Goal: Task Accomplishment & Management: Use online tool/utility

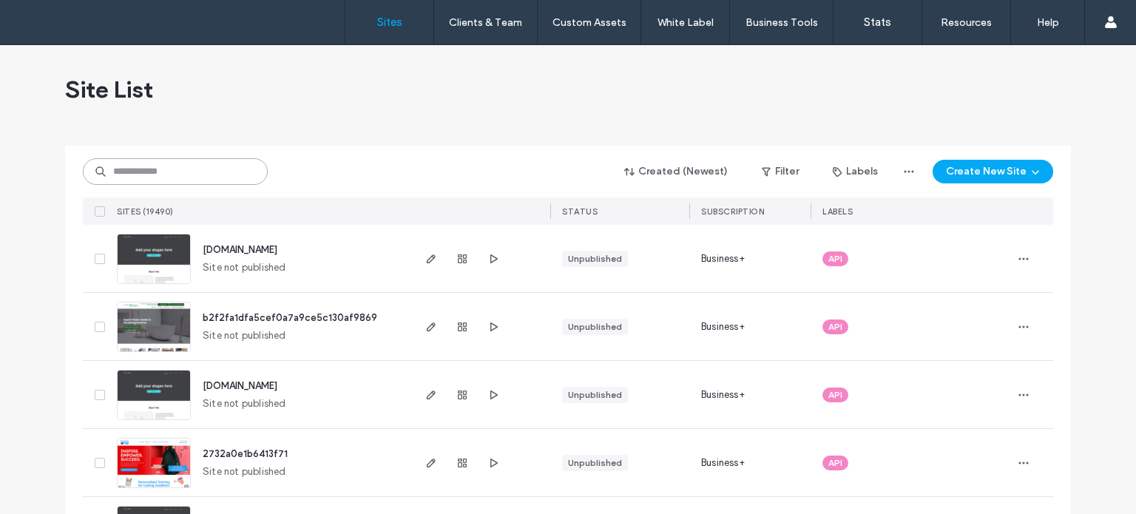
paste input "**********"
type input "**********"
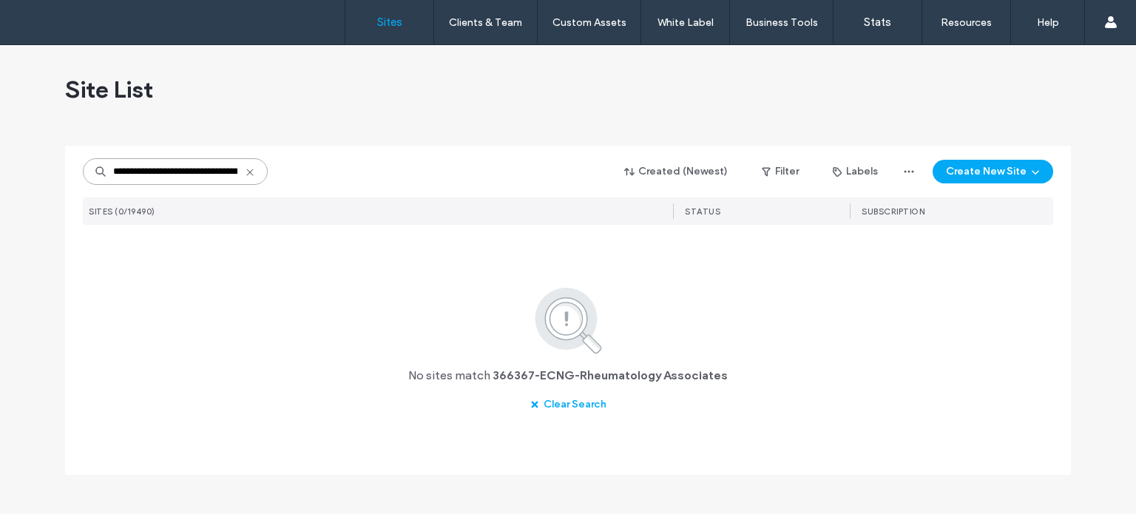
drag, startPoint x: 239, startPoint y: 171, endPoint x: 0, endPoint y: 134, distance: 241.8
click at [0, 134] on div "**********" at bounding box center [568, 279] width 1136 height 469
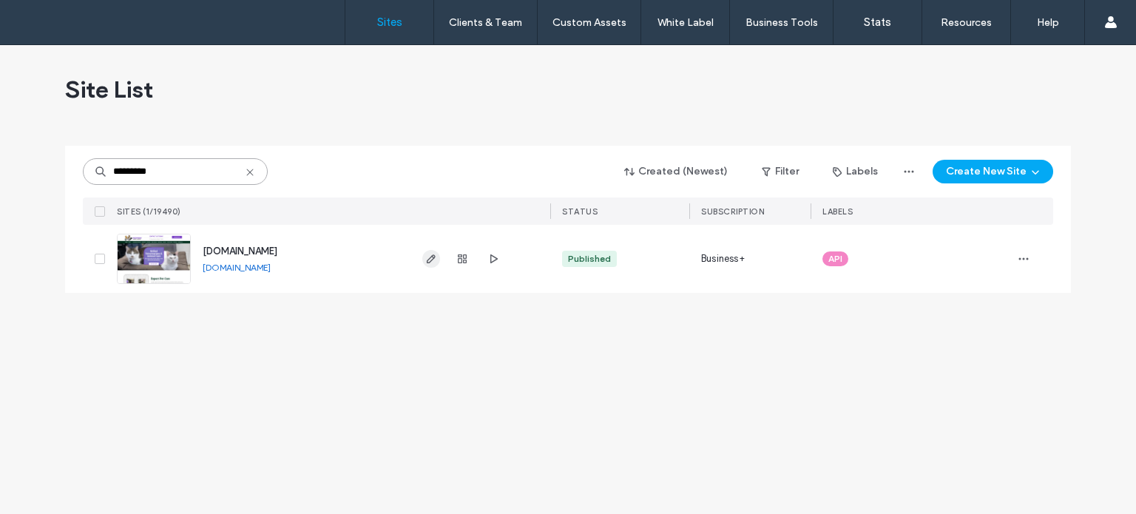
type input "*********"
click at [431, 257] on use "button" at bounding box center [431, 258] width 9 height 9
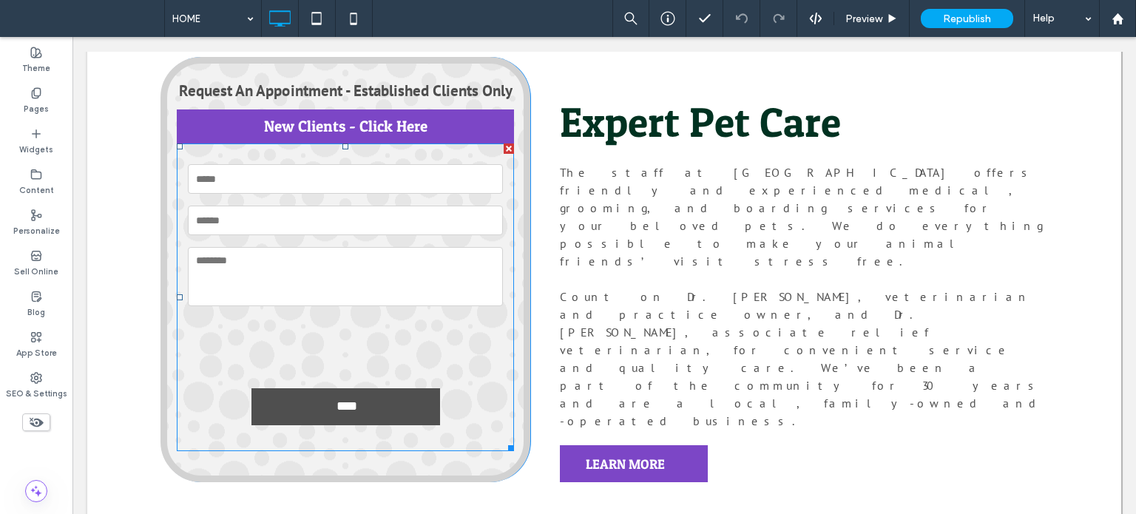
scroll to position [592, 0]
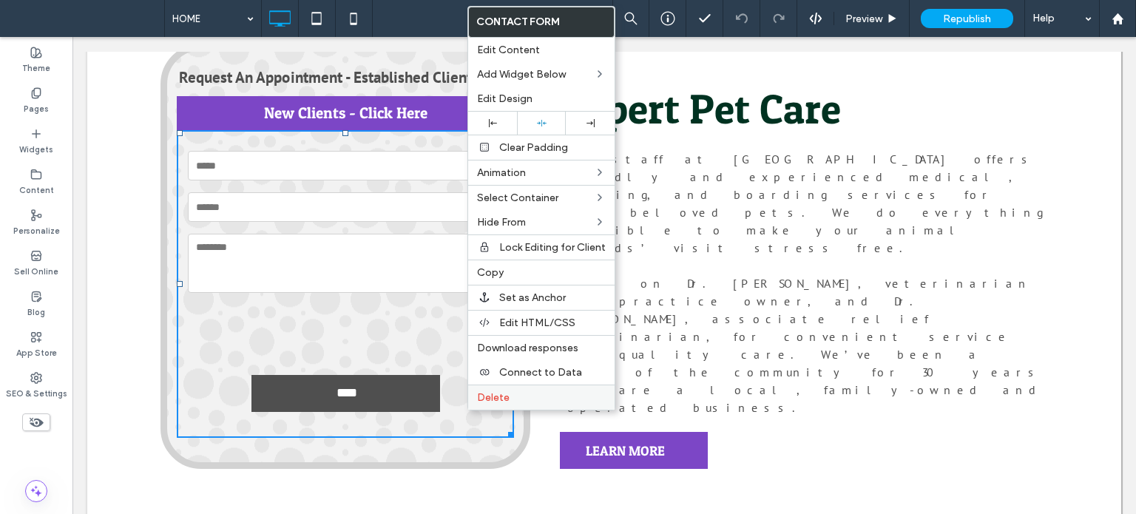
click at [497, 391] on span "Delete" at bounding box center [493, 397] width 33 height 13
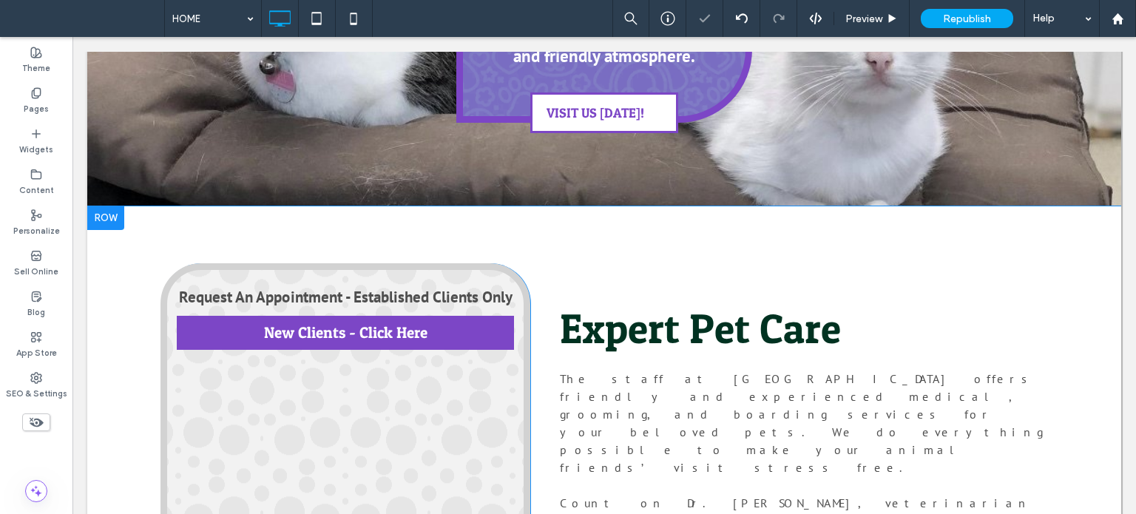
scroll to position [370, 0]
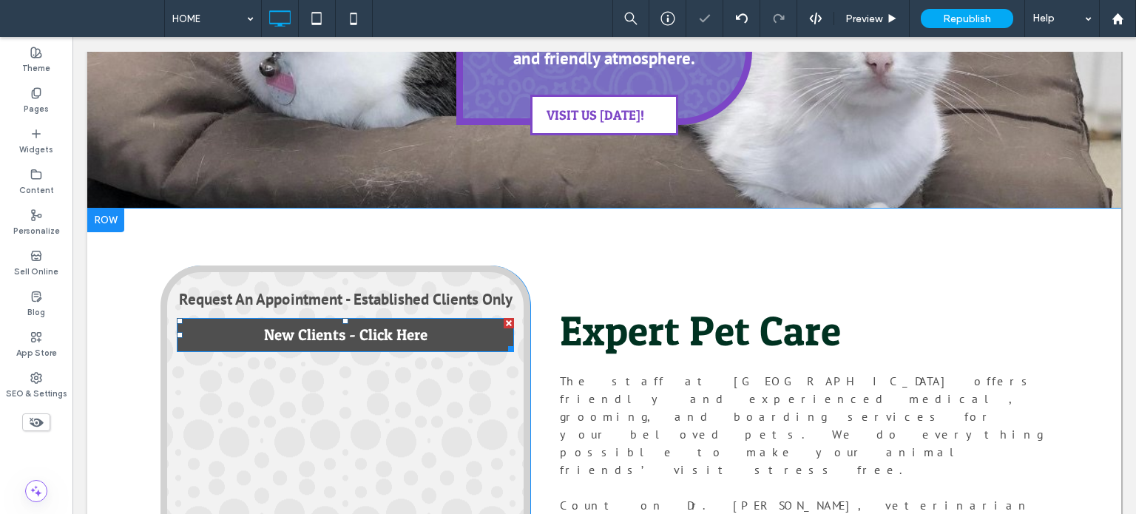
click at [504, 324] on div at bounding box center [509, 323] width 10 height 10
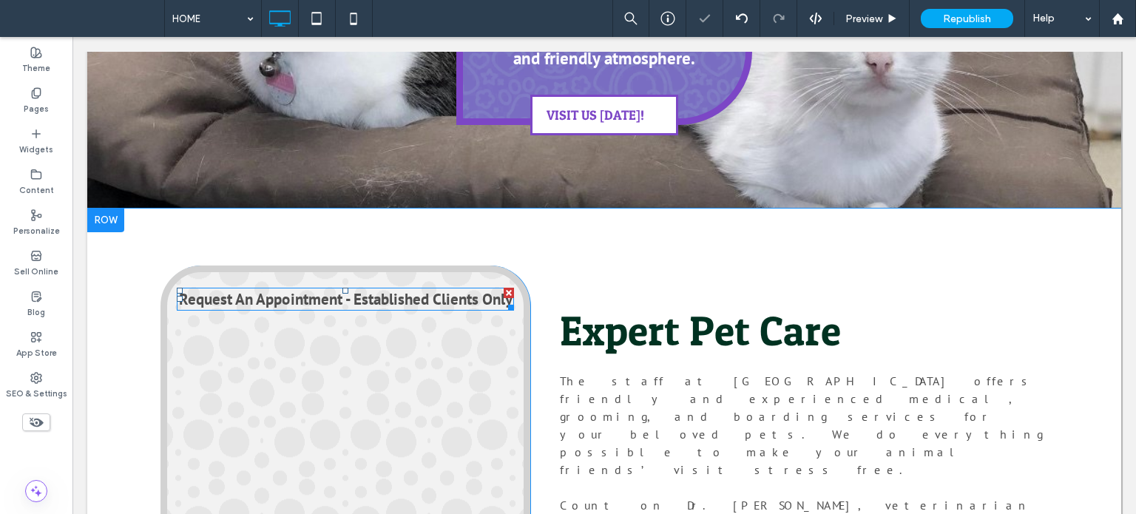
click at [505, 293] on div at bounding box center [509, 293] width 10 height 10
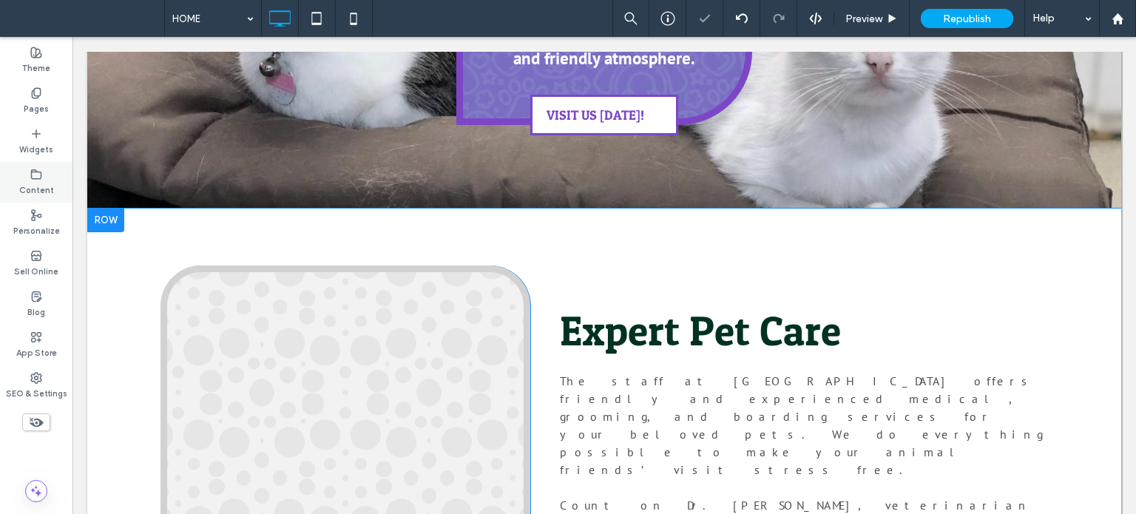
click at [50, 162] on div "Content" at bounding box center [36, 182] width 72 height 41
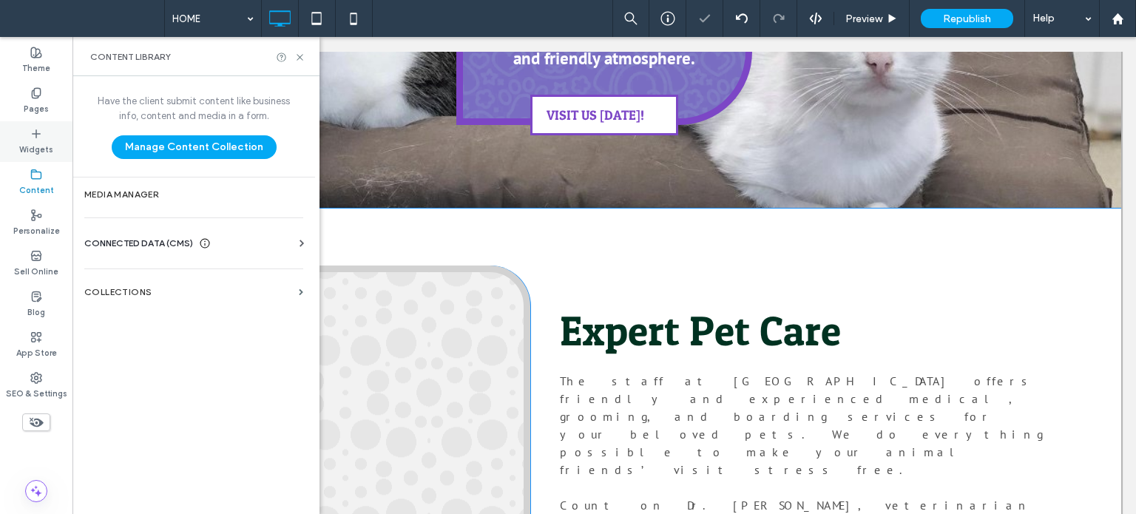
click at [44, 148] on label "Widgets" at bounding box center [36, 148] width 34 height 16
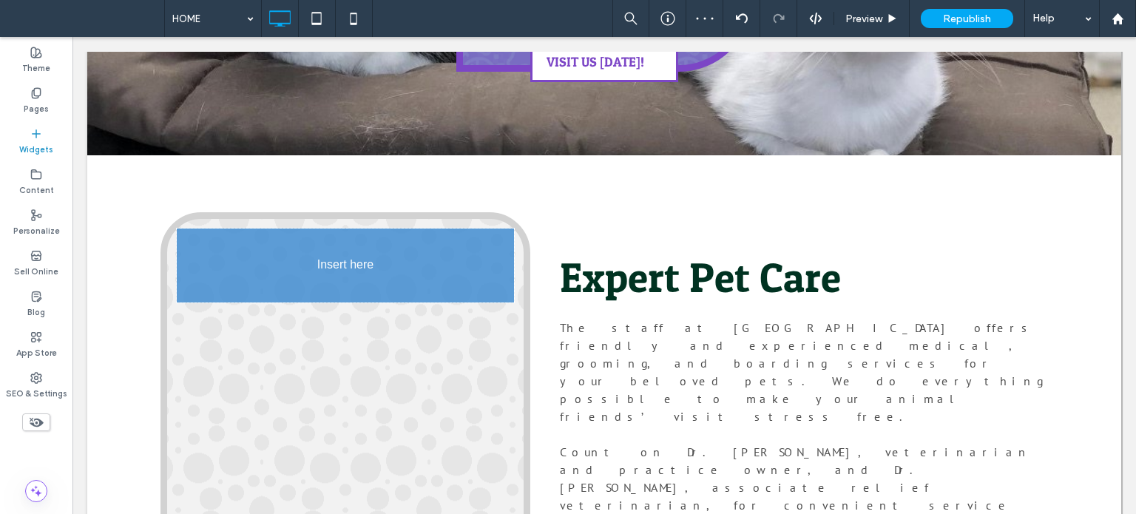
scroll to position [430, 0]
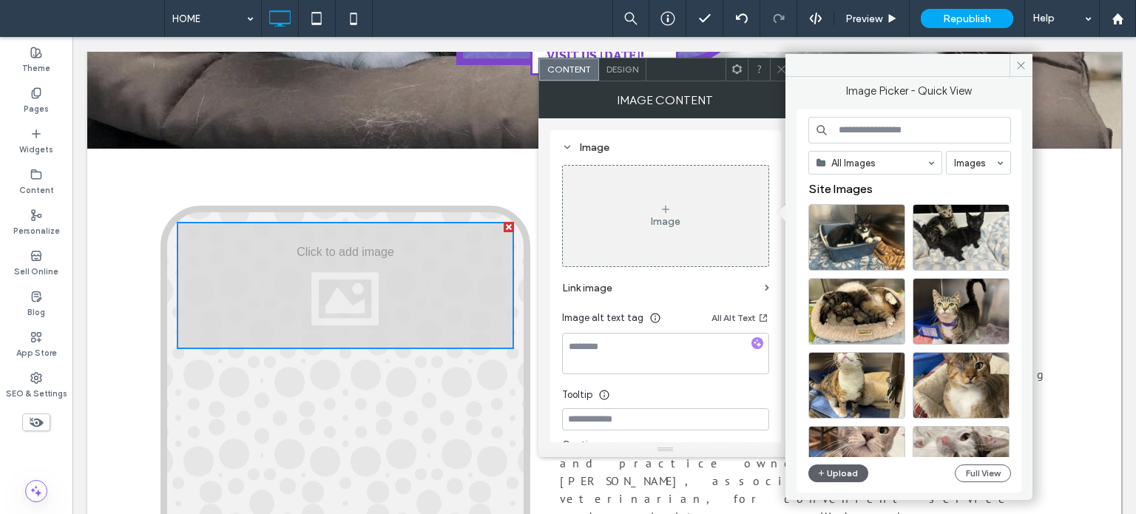
click at [848, 482] on button "Upload" at bounding box center [839, 474] width 61 height 18
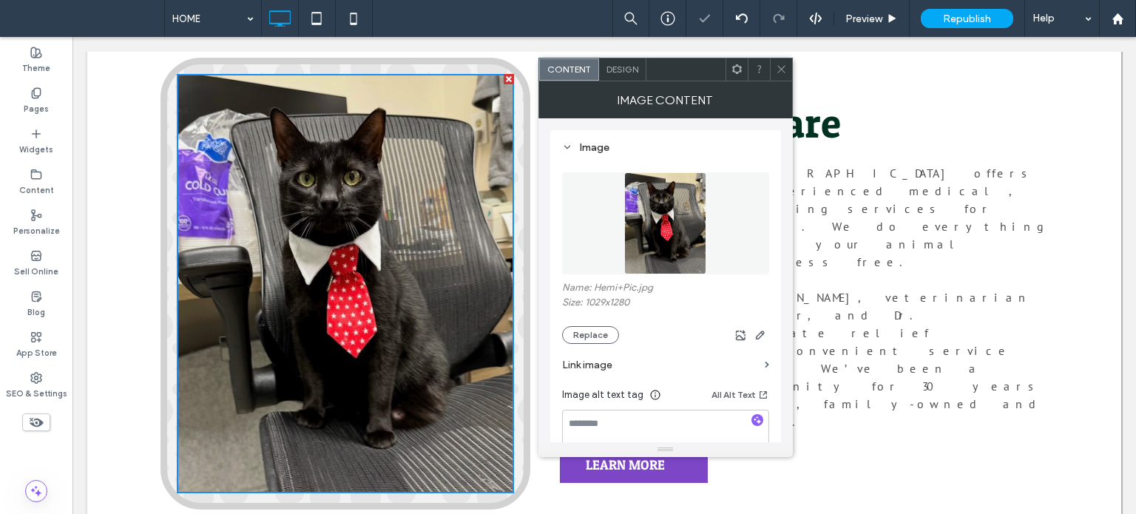
scroll to position [652, 0]
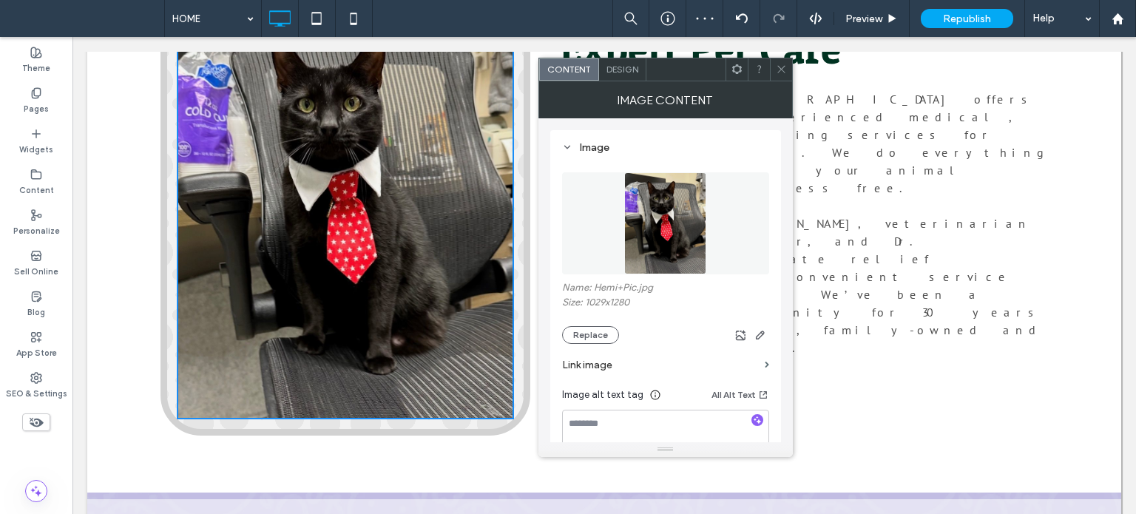
drag, startPoint x: 781, startPoint y: 72, endPoint x: 735, endPoint y: 95, distance: 51.3
click at [781, 72] on icon at bounding box center [781, 69] width 11 height 11
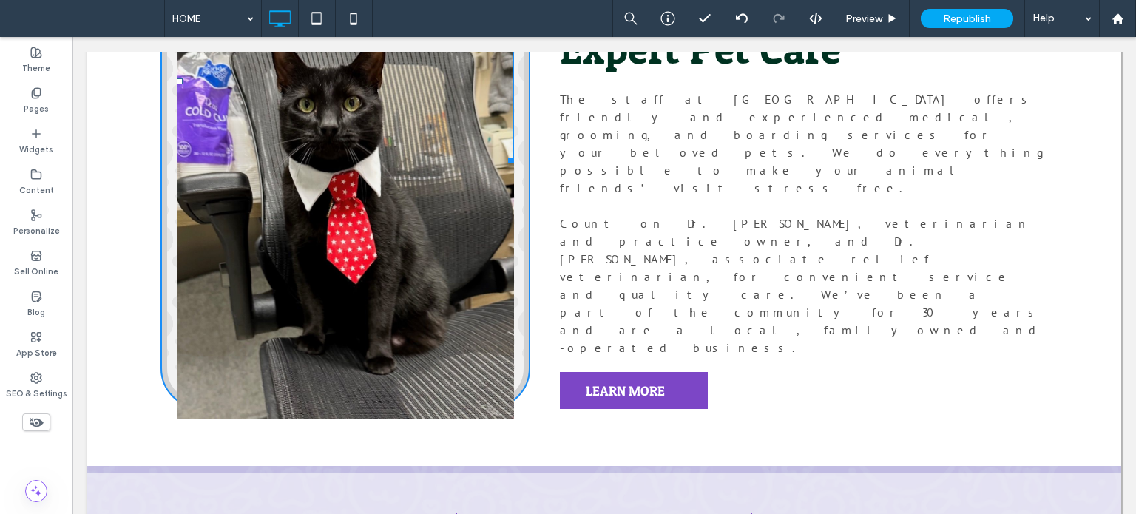
drag, startPoint x: 506, startPoint y: 418, endPoint x: 403, endPoint y: 230, distance: 214.2
click at [403, 230] on div "**********" at bounding box center [346, 197] width 370 height 426
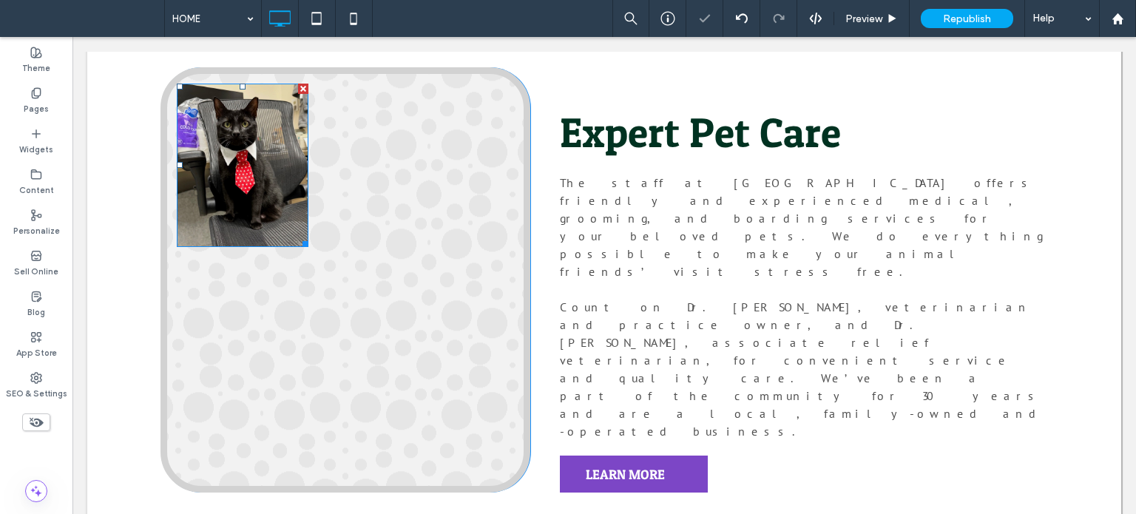
scroll to position [504, 0]
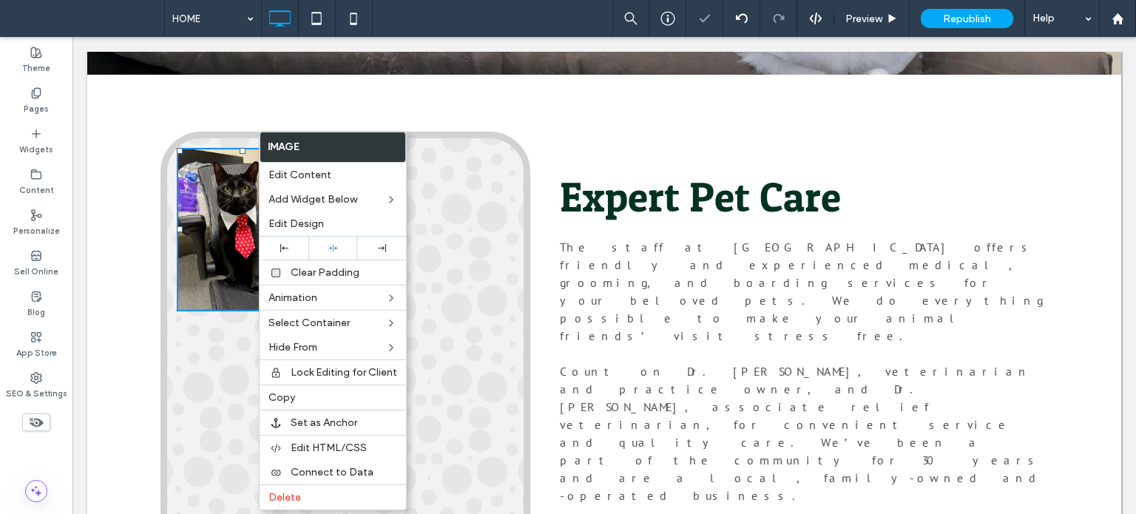
click at [247, 200] on img at bounding box center [243, 230] width 132 height 164
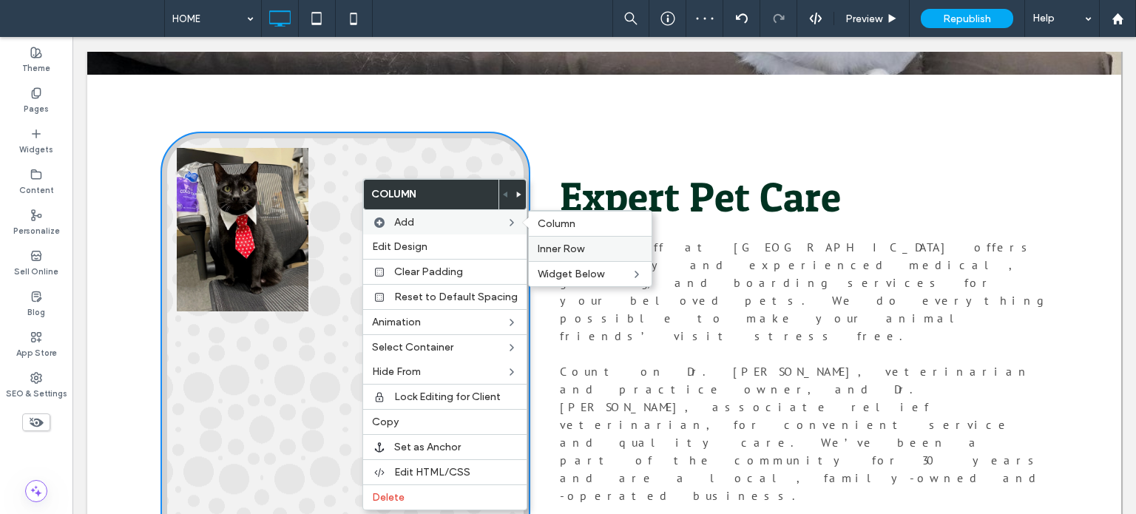
click at [567, 251] on span "Inner Row" at bounding box center [561, 249] width 47 height 13
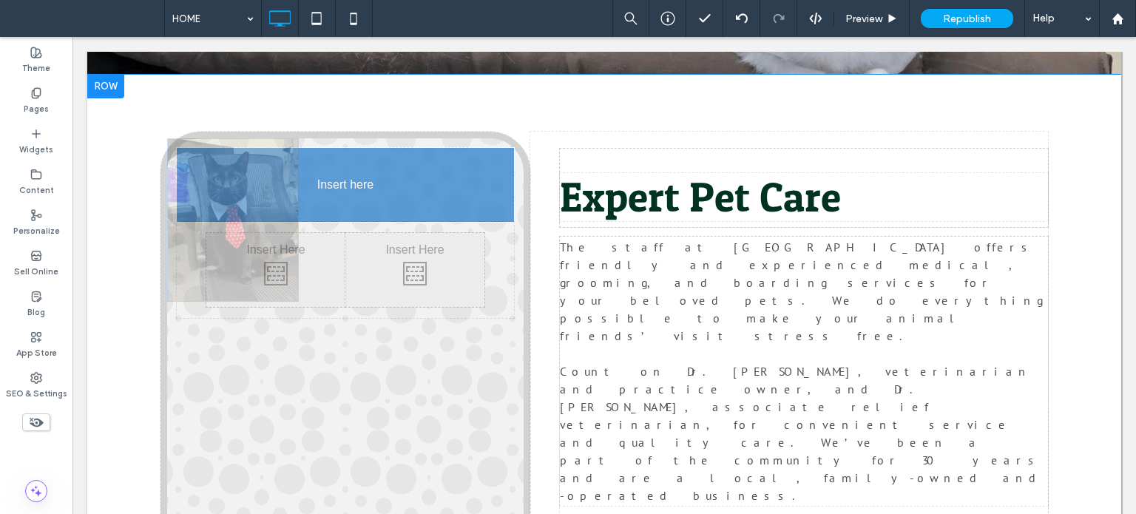
drag, startPoint x: 260, startPoint y: 195, endPoint x: 304, endPoint y: 180, distance: 46.8
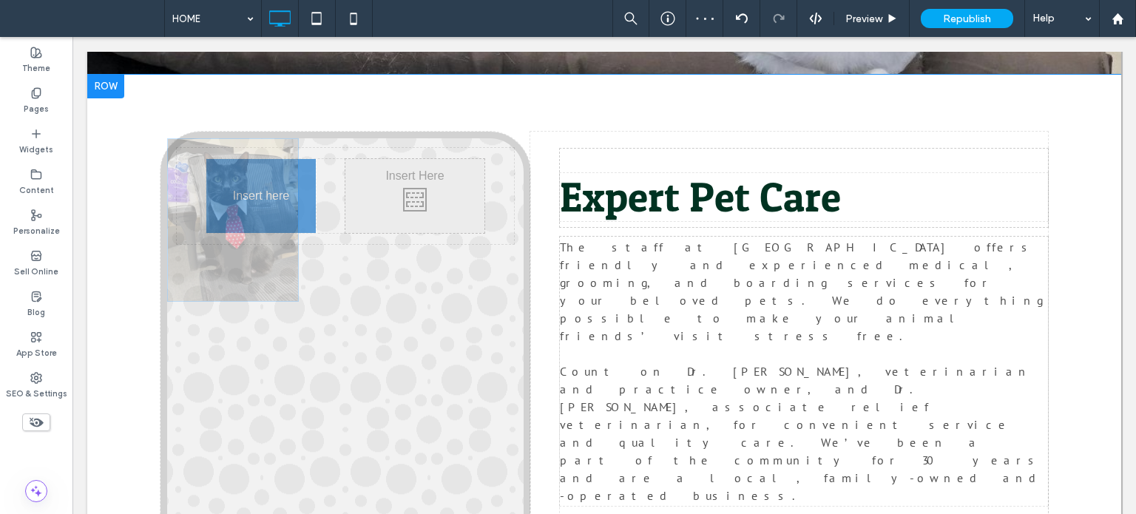
drag, startPoint x: 243, startPoint y: 188, endPoint x: 345, endPoint y: 286, distance: 141.8
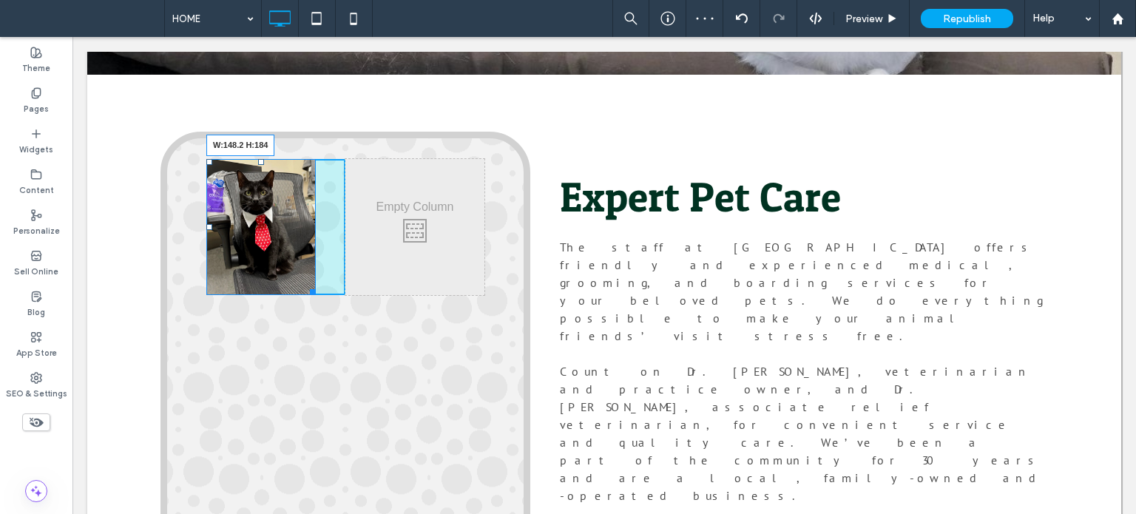
drag, startPoint x: 304, startPoint y: 289, endPoint x: 320, endPoint y: 306, distance: 23.0
click at [320, 306] on div "Click To Paste Click To Paste W:148.2 H:184 Click To Paste Click To Paste" at bounding box center [345, 227] width 337 height 158
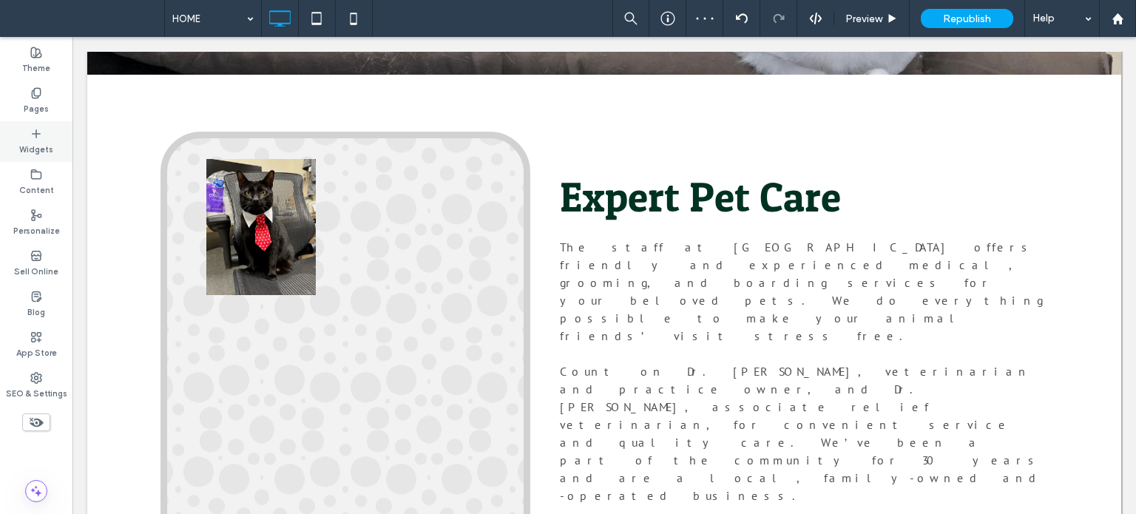
click at [44, 137] on div "Widgets" at bounding box center [36, 141] width 72 height 41
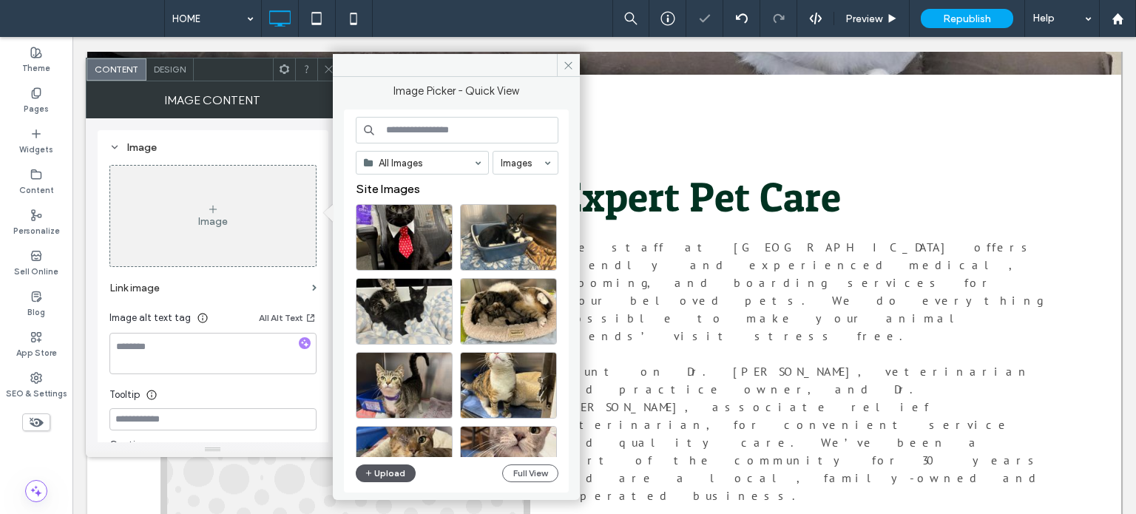
click at [391, 472] on button "Upload" at bounding box center [386, 474] width 61 height 18
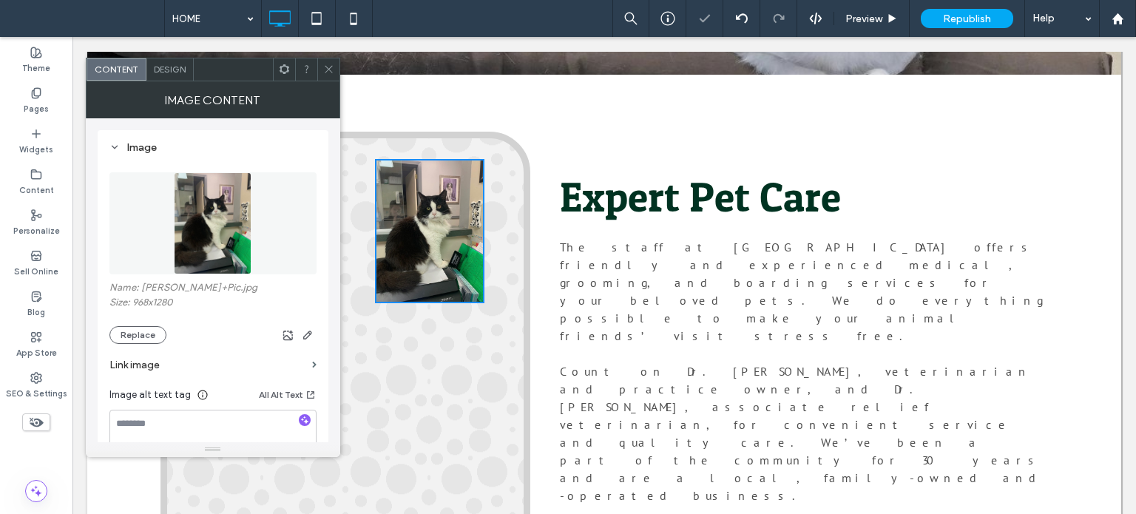
click at [329, 66] on icon at bounding box center [328, 69] width 11 height 11
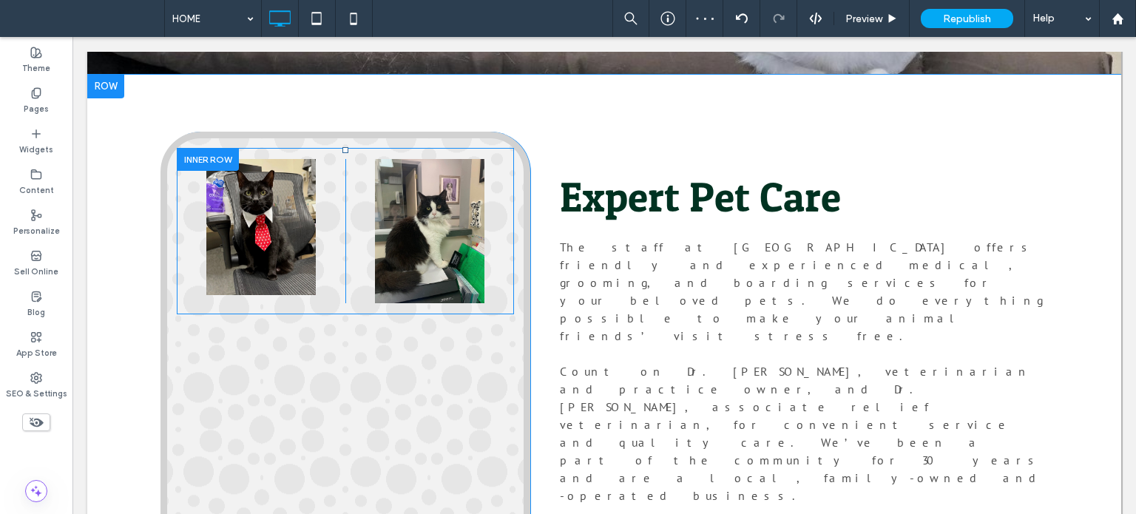
drag, startPoint x: 340, startPoint y: 148, endPoint x: 341, endPoint y: 162, distance: 14.1
click at [341, 224] on div "Click To Paste Click To Paste Click To Paste Click To Paste" at bounding box center [345, 231] width 337 height 167
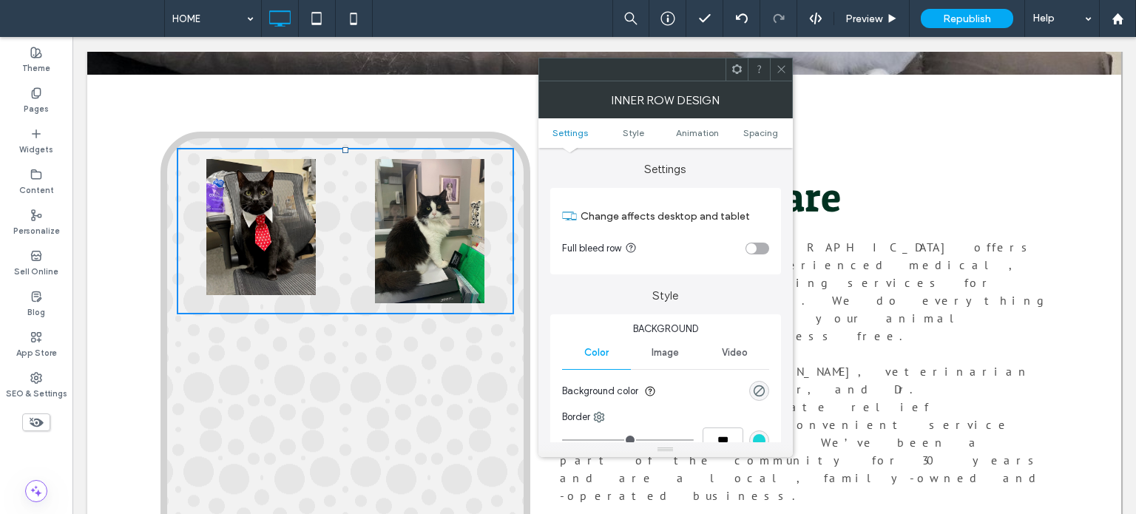
click at [779, 70] on use at bounding box center [780, 69] width 7 height 7
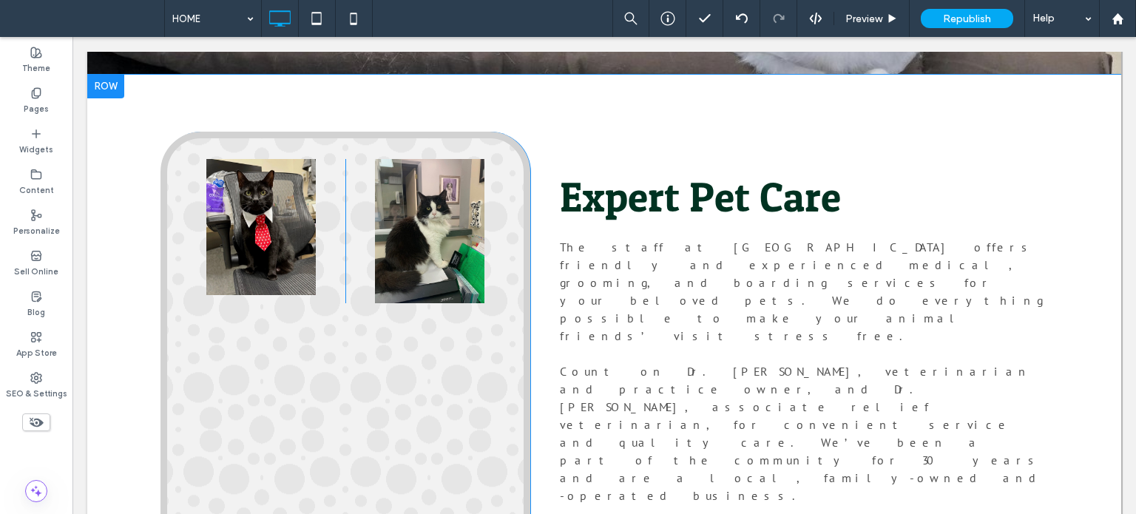
drag, startPoint x: 341, startPoint y: 151, endPoint x: 338, endPoint y: 142, distance: 9.4
click at [338, 142] on div "**********" at bounding box center [346, 345] width 370 height 426
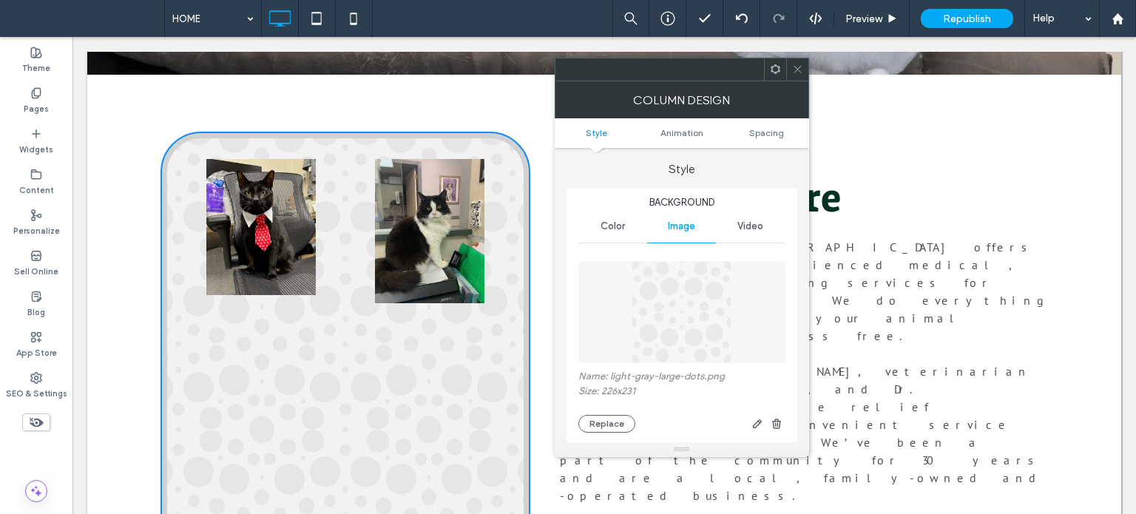
click at [793, 69] on icon at bounding box center [797, 69] width 11 height 11
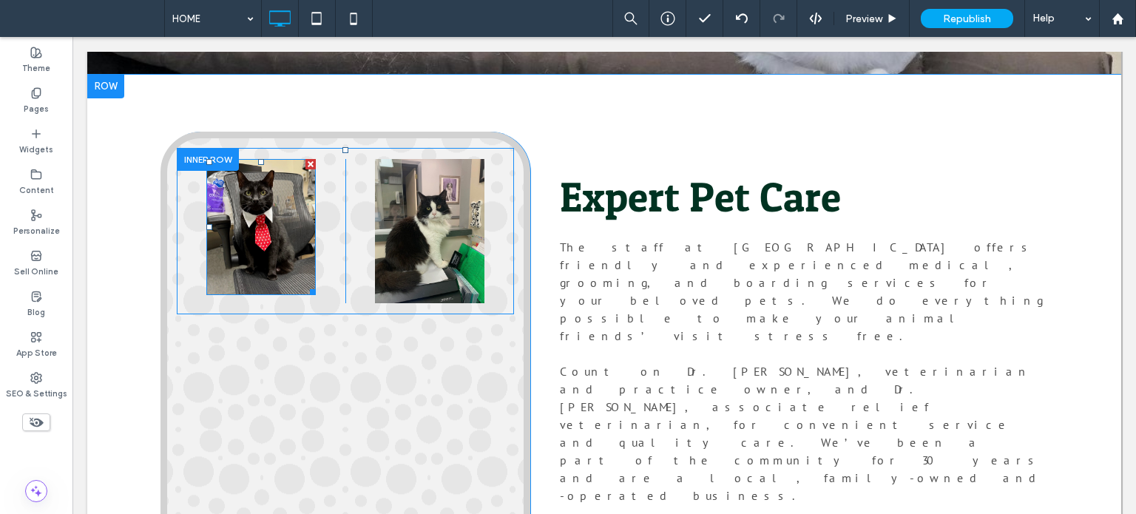
drag, startPoint x: 340, startPoint y: 151, endPoint x: 307, endPoint y: 259, distance: 112.8
click at [307, 259] on div "Click To Paste Click To Paste Click To Paste Click To Paste" at bounding box center [345, 231] width 337 height 167
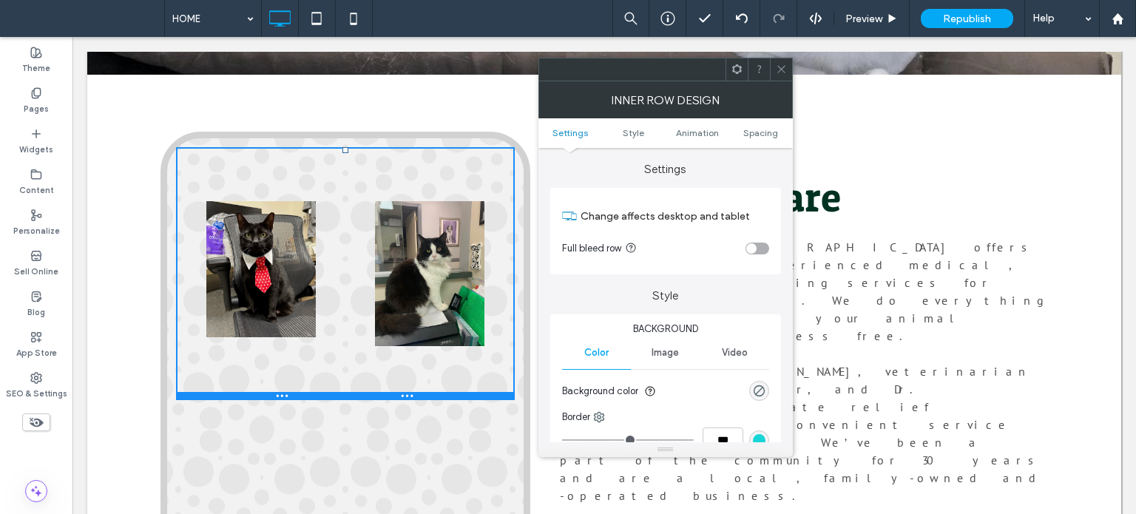
drag, startPoint x: 339, startPoint y: 312, endPoint x: 343, endPoint y: 397, distance: 84.4
click at [343, 397] on div at bounding box center [345, 395] width 337 height 7
click at [784, 64] on icon at bounding box center [781, 69] width 11 height 11
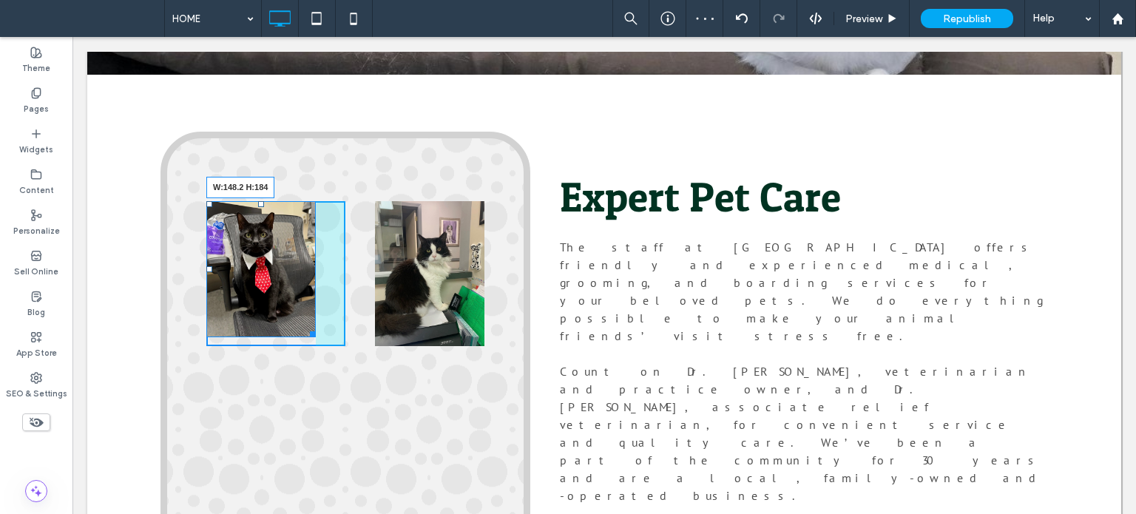
drag, startPoint x: 306, startPoint y: 331, endPoint x: 346, endPoint y: 372, distance: 57.0
click at [346, 372] on div "Click To Paste Click To Paste W:148.2 H:184 Click To Paste Click To Paste" at bounding box center [345, 274] width 337 height 252
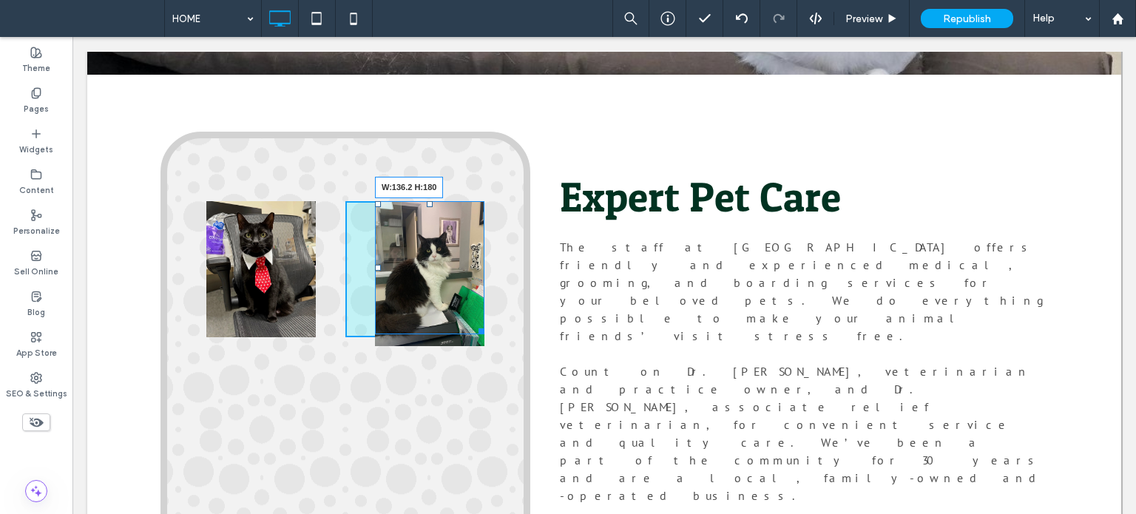
click at [470, 338] on div "Click To Paste Click To Paste Click To Paste Click To Paste W:136.2 H:180" at bounding box center [345, 269] width 337 height 243
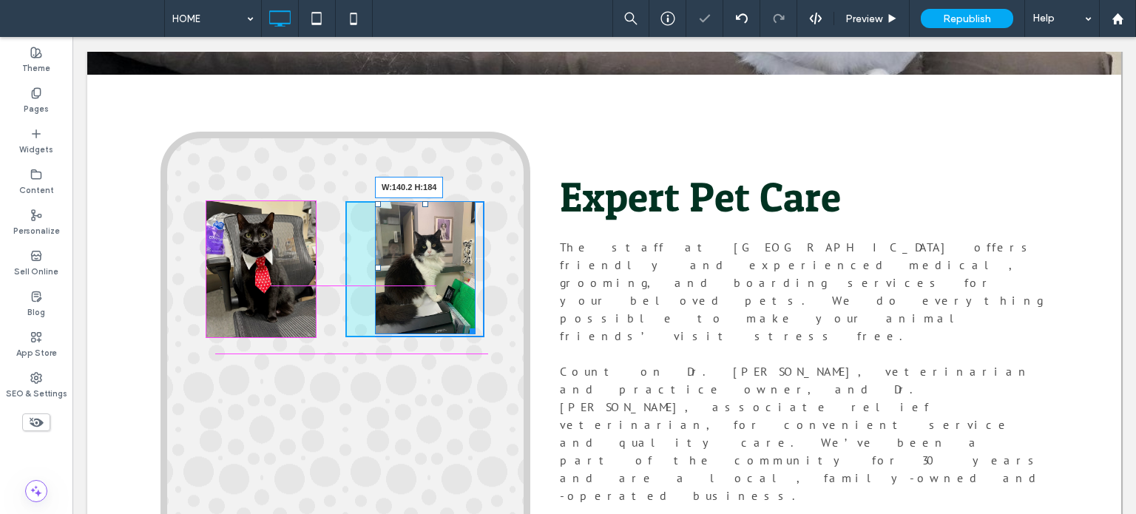
click at [467, 331] on div at bounding box center [470, 328] width 11 height 11
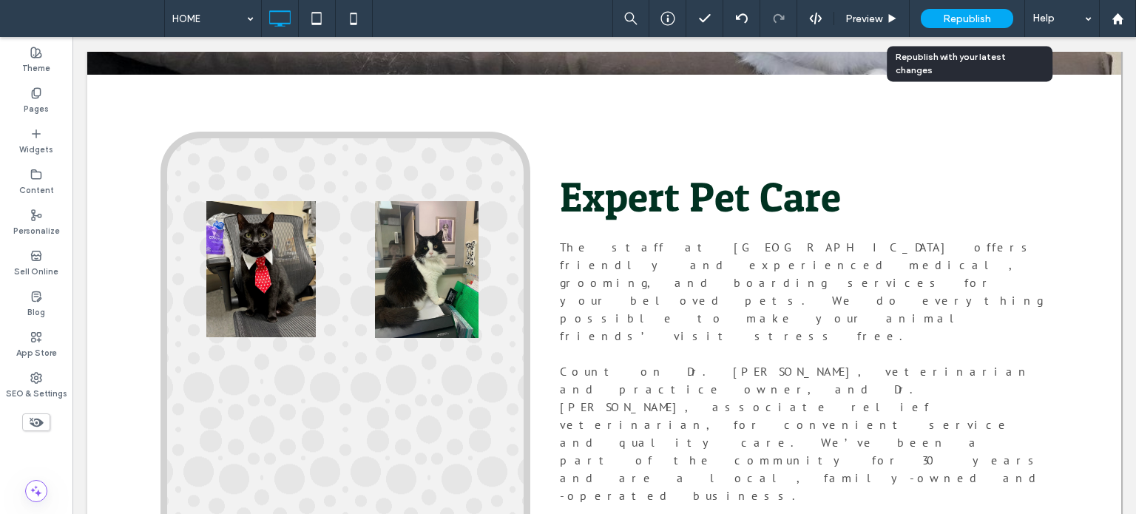
click at [962, 29] on div "Republish" at bounding box center [967, 18] width 92 height 37
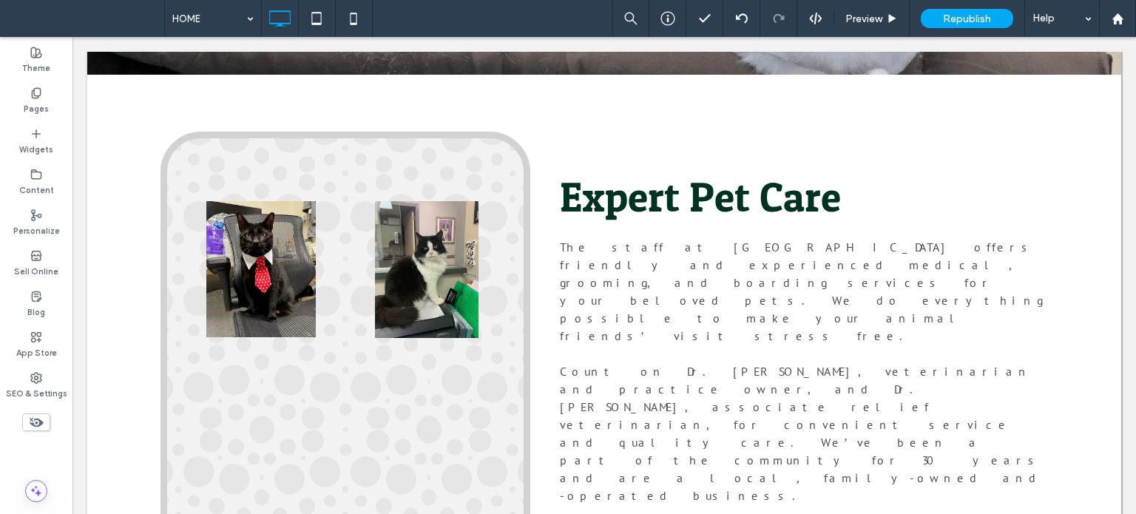
click at [975, 16] on span "Republish" at bounding box center [967, 19] width 48 height 13
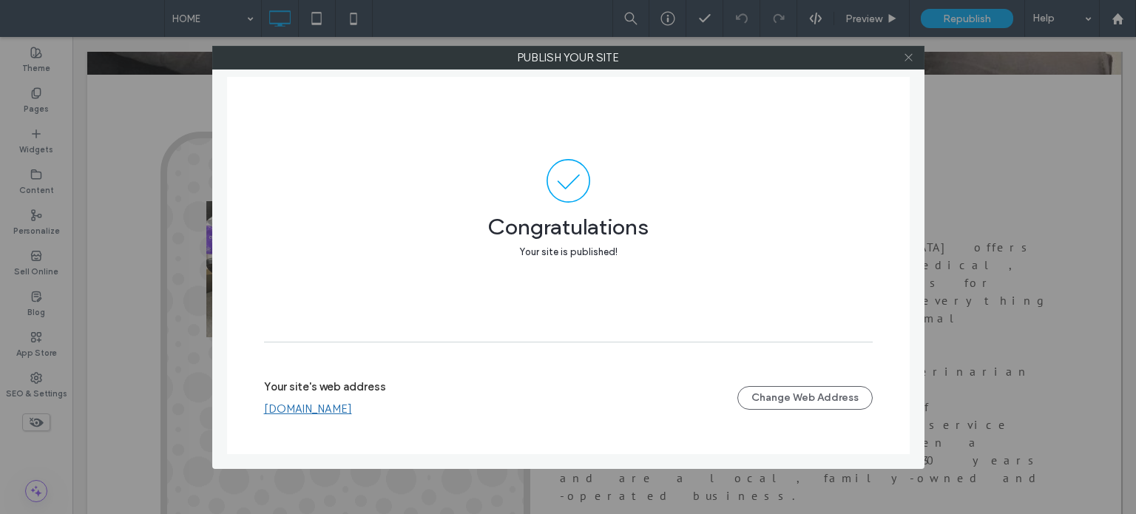
click at [907, 53] on icon at bounding box center [908, 57] width 11 height 11
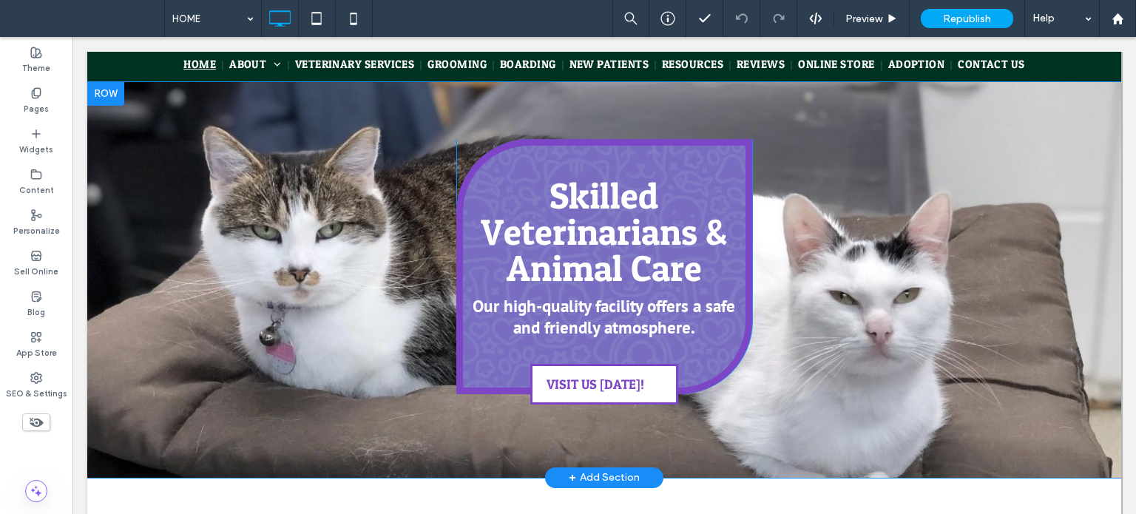
scroll to position [0, 0]
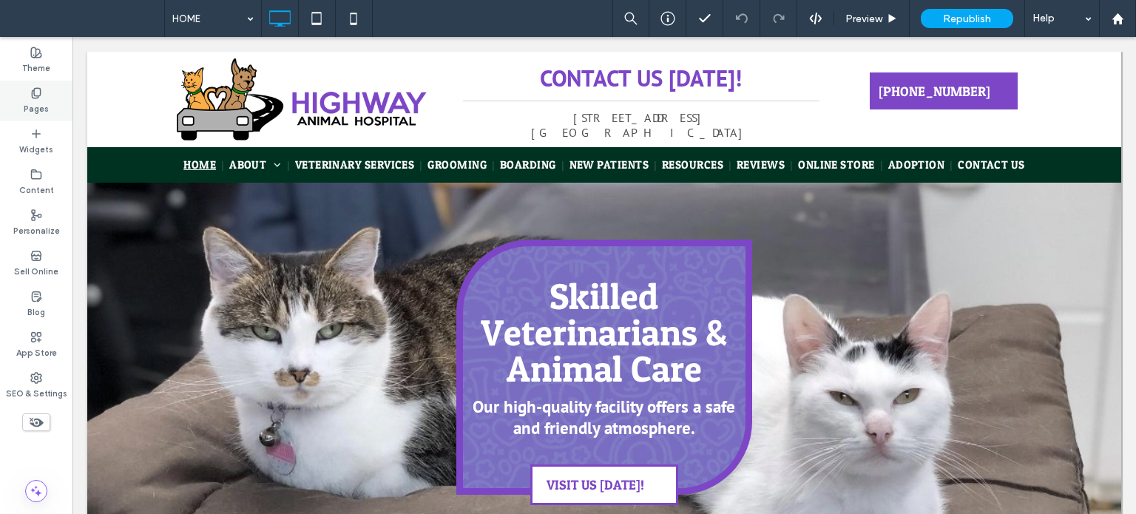
click at [32, 109] on label "Pages" at bounding box center [36, 107] width 25 height 16
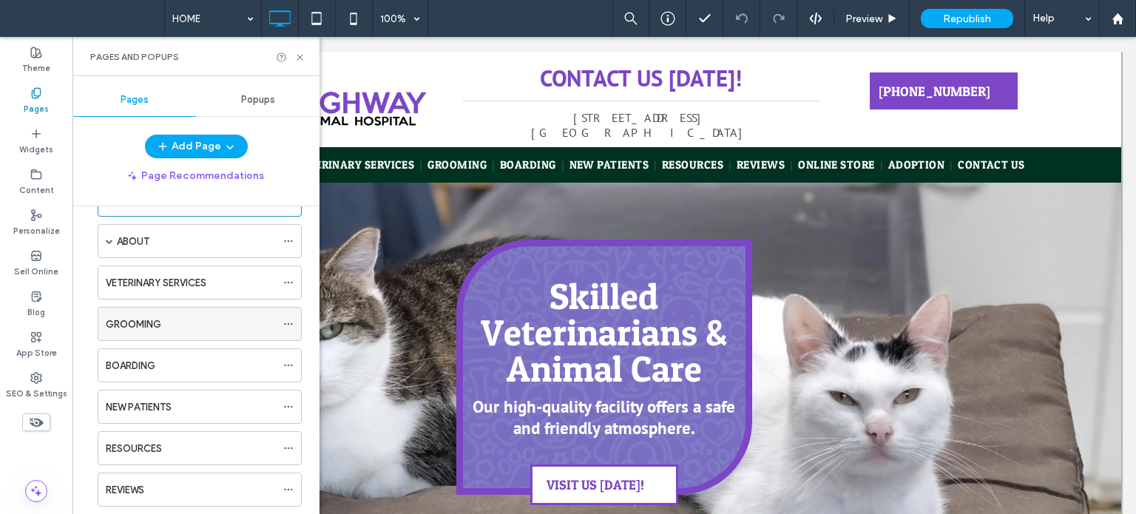
scroll to position [74, 0]
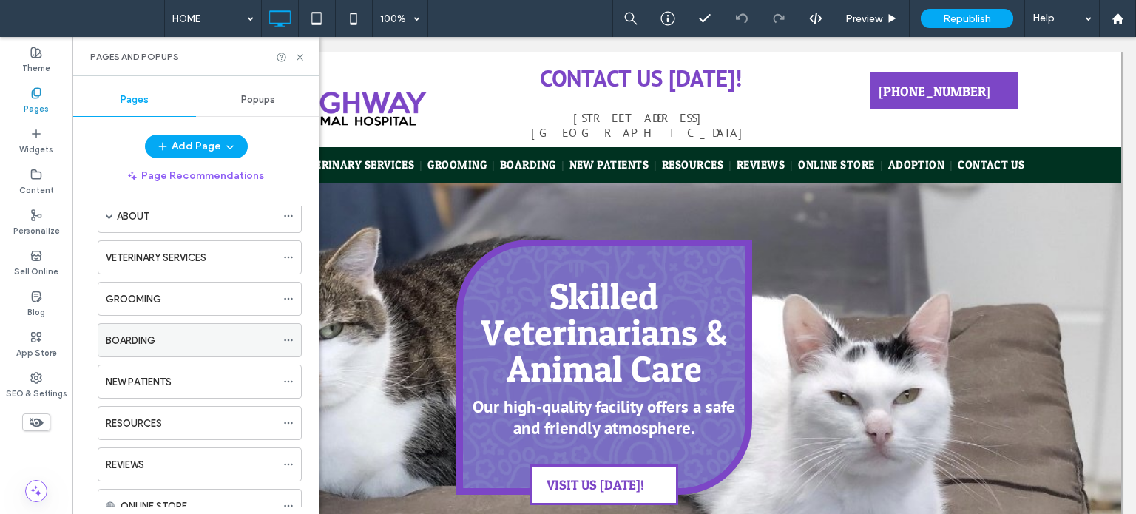
click at [286, 340] on use at bounding box center [288, 341] width 8 height 2
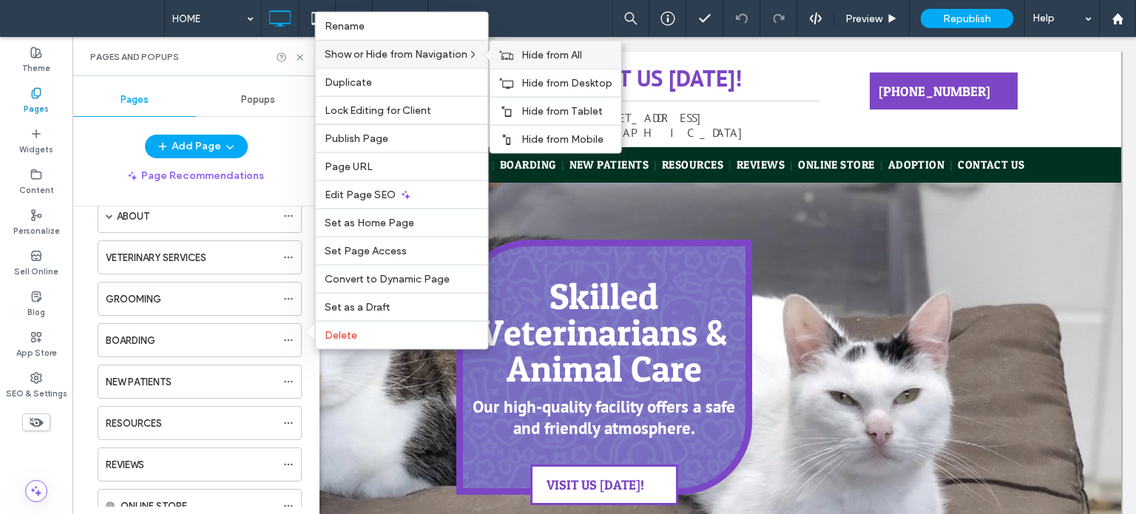
click at [553, 58] on span "Hide from All" at bounding box center [552, 55] width 61 height 13
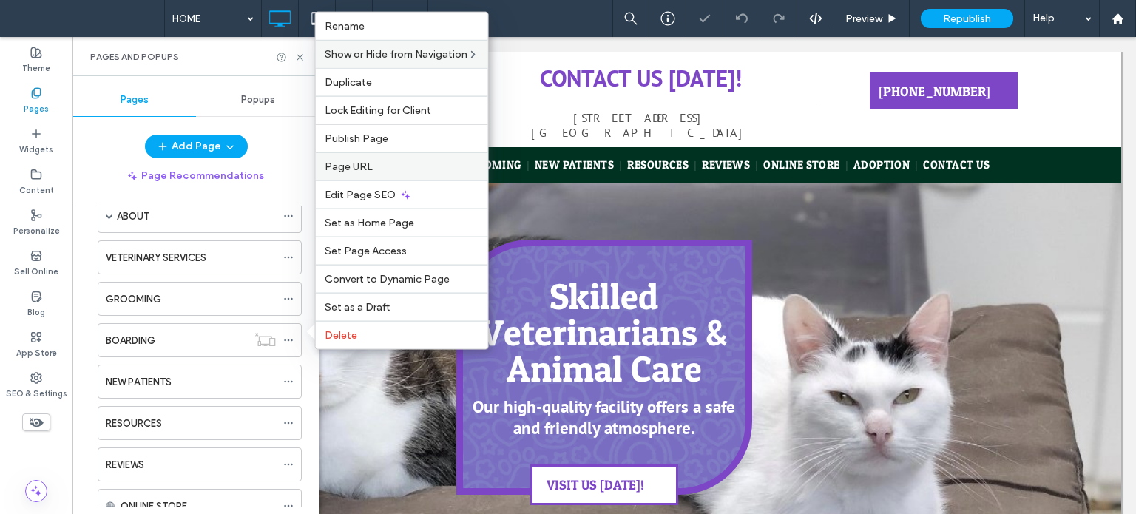
click at [400, 166] on label "Page URL" at bounding box center [402, 167] width 155 height 13
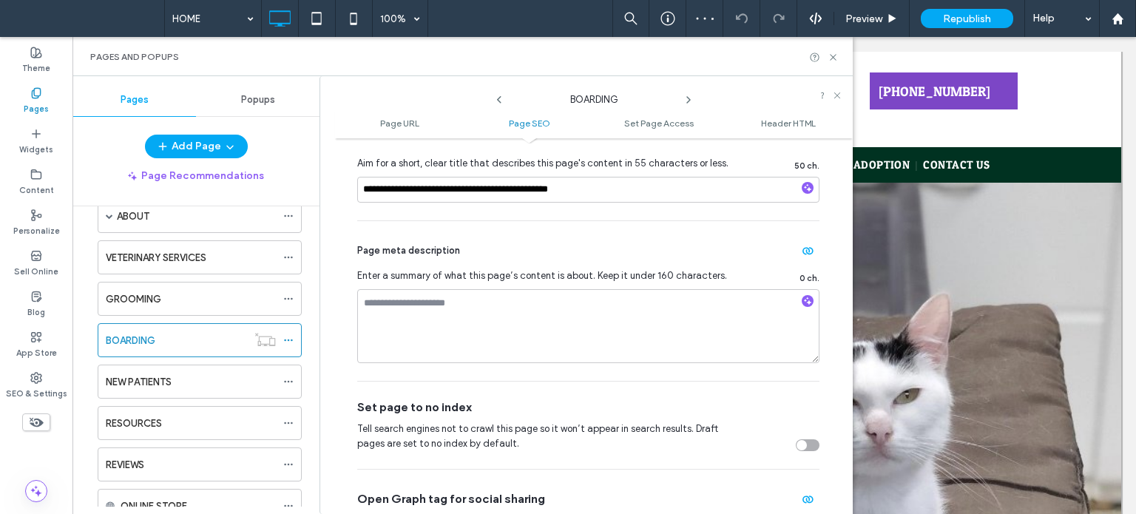
scroll to position [592, 0]
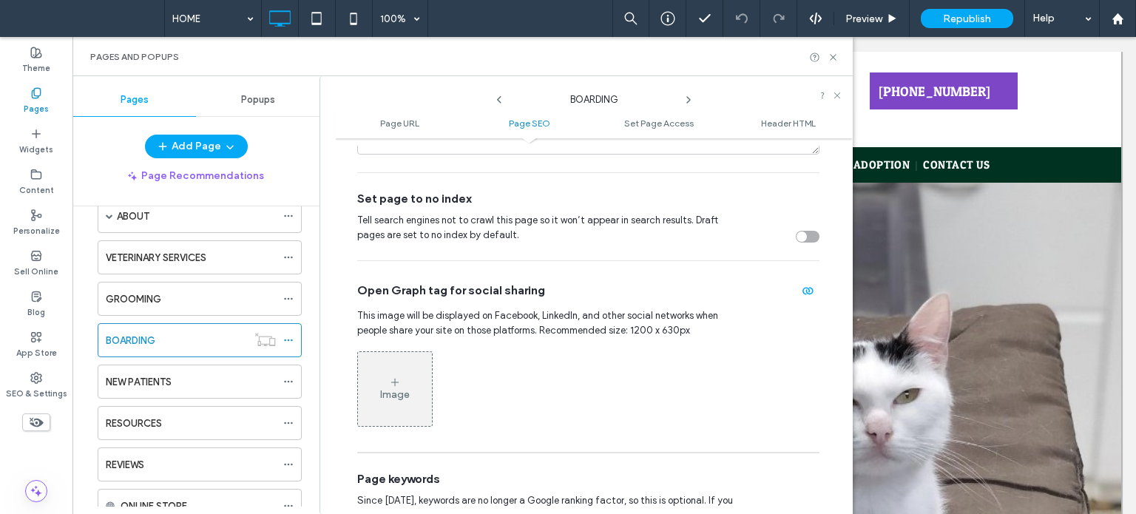
click at [797, 237] on div "toggle" at bounding box center [802, 237] width 10 height 10
click at [835, 47] on div "Pages and Popups" at bounding box center [462, 56] width 780 height 39
click at [832, 57] on use at bounding box center [833, 57] width 6 height 6
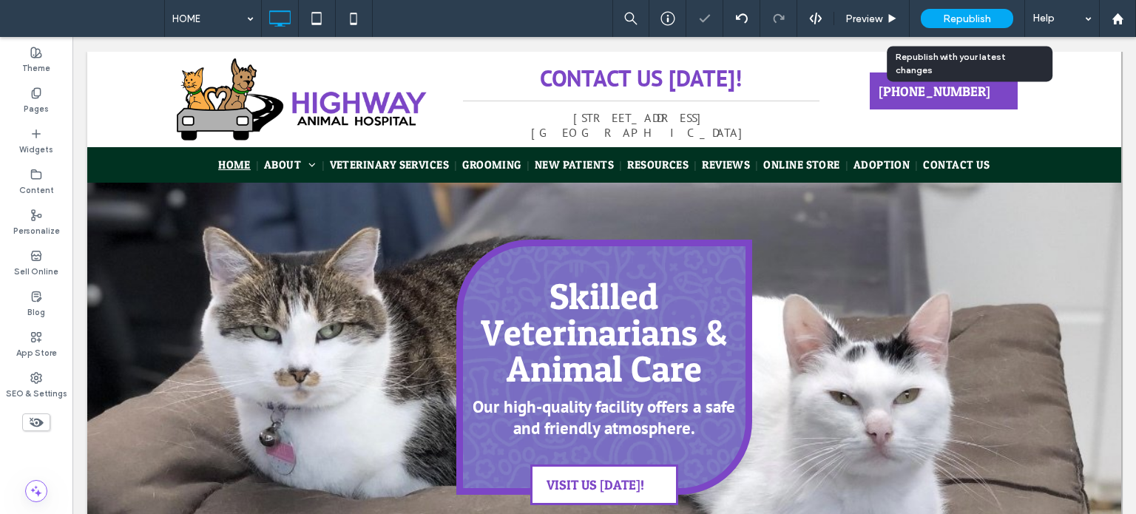
click at [966, 18] on span "Republish" at bounding box center [967, 19] width 48 height 13
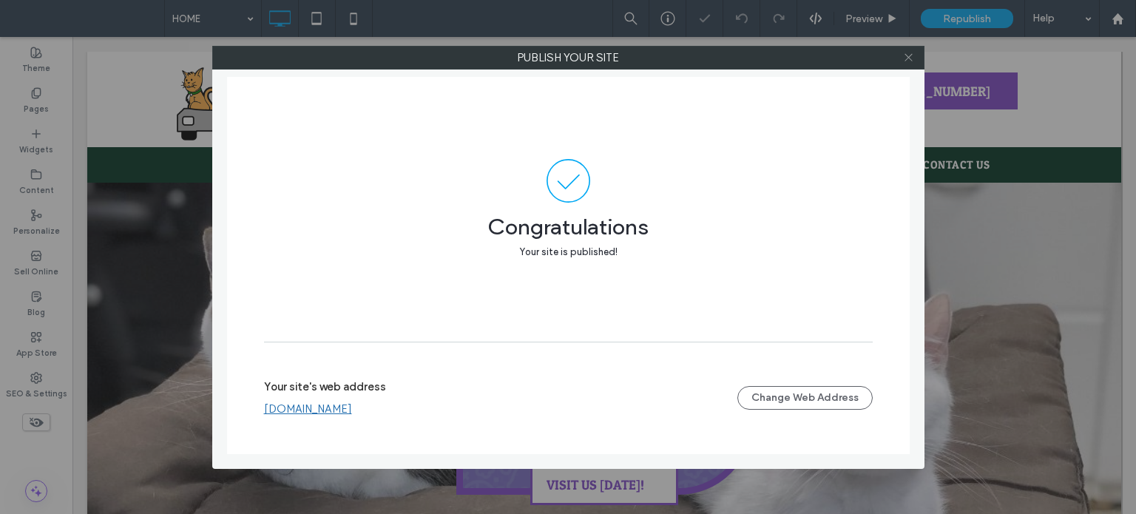
click at [908, 55] on icon at bounding box center [908, 57] width 11 height 11
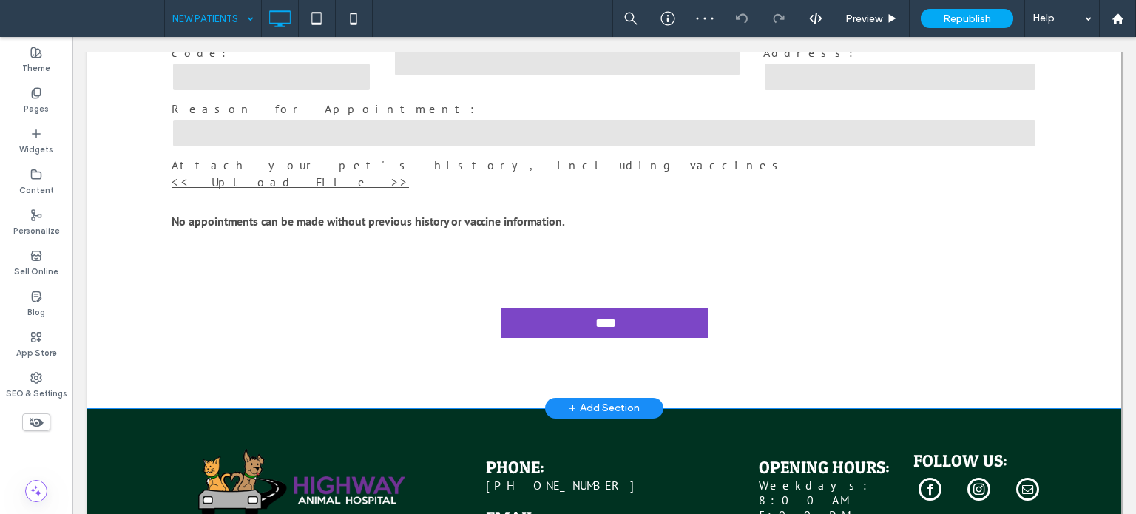
scroll to position [814, 0]
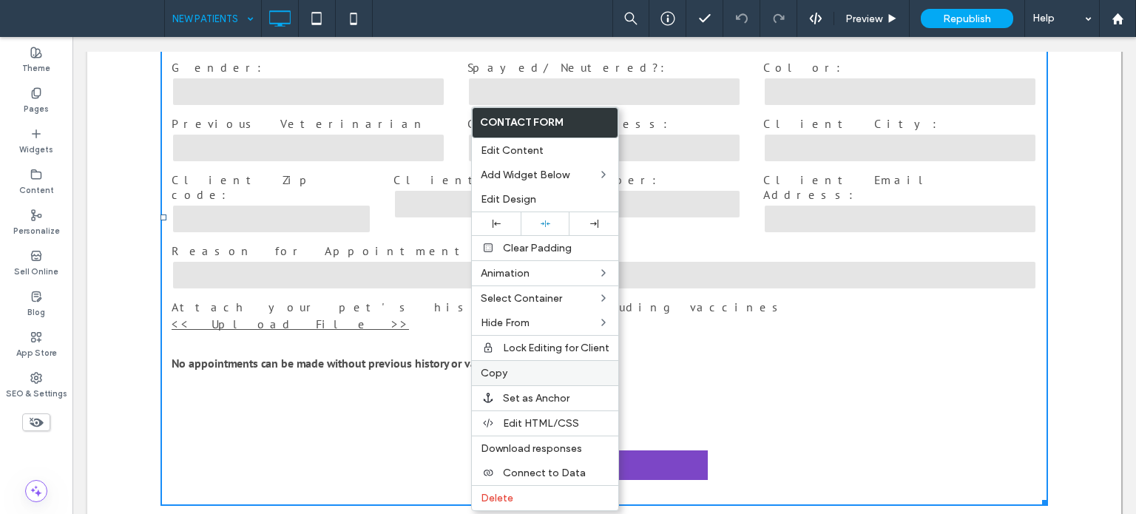
click at [500, 367] on span "Copy" at bounding box center [494, 373] width 27 height 13
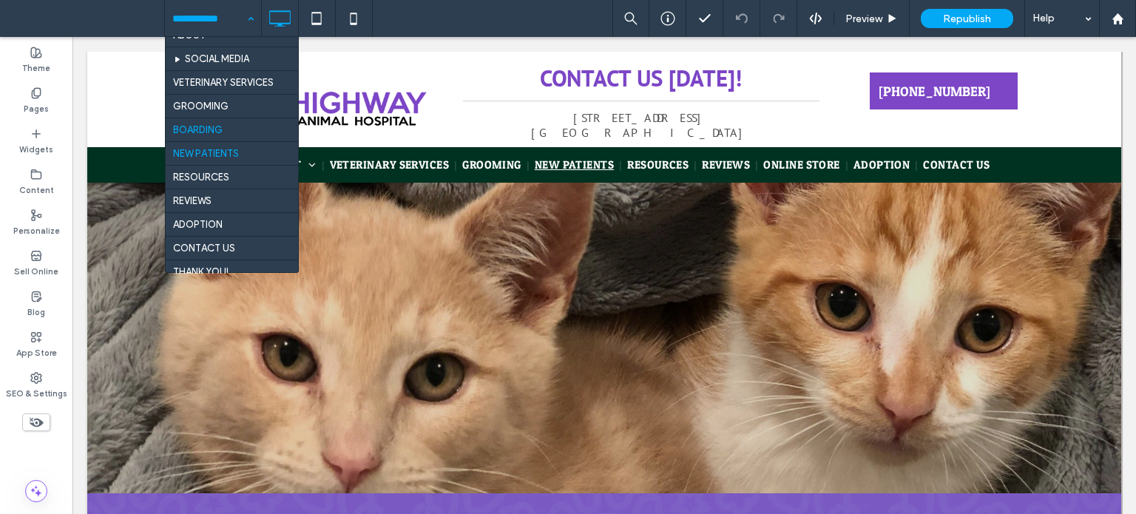
scroll to position [53, 0]
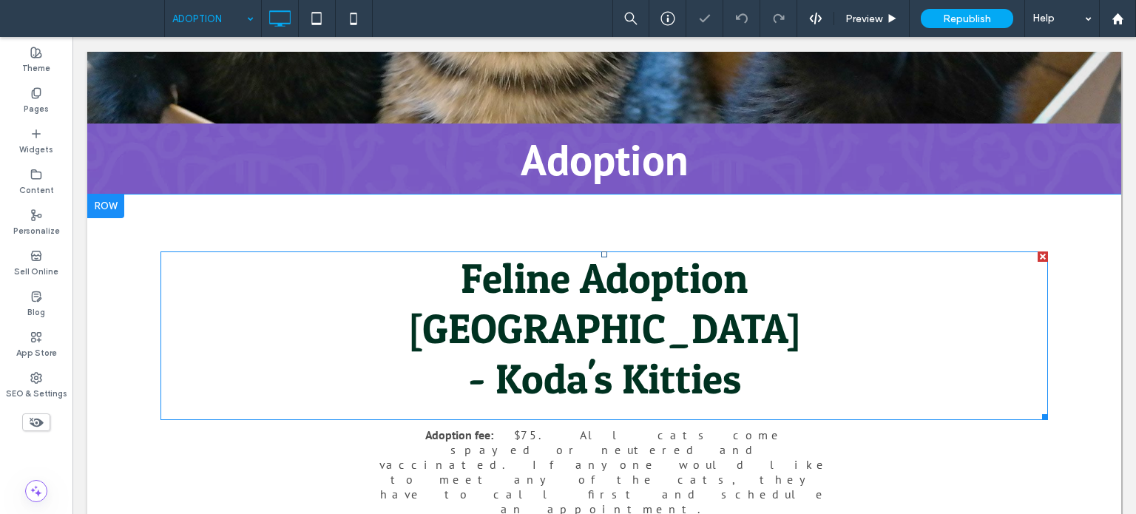
scroll to position [518, 0]
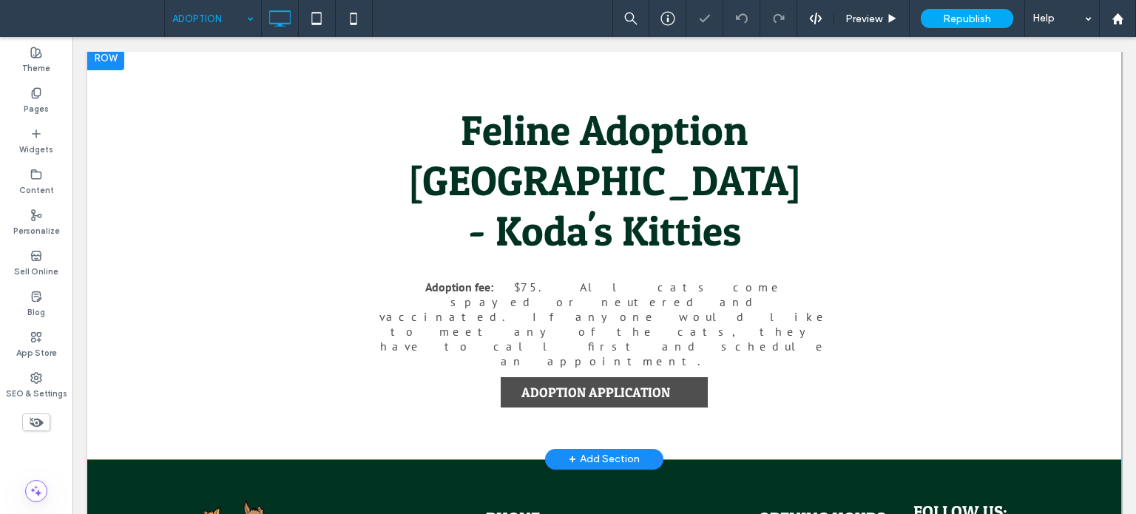
click at [651, 377] on span "ADOPTION APPLICATION" at bounding box center [595, 392] width 159 height 30
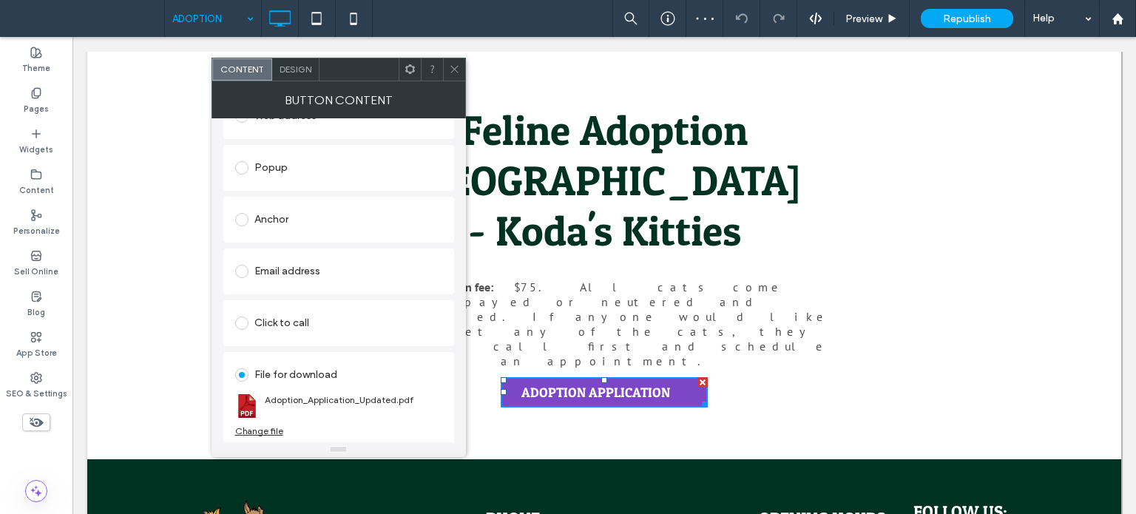
scroll to position [235, 0]
click at [358, 399] on link "Adoption_Application_Updated.pdf" at bounding box center [339, 398] width 149 height 11
click at [452, 67] on icon at bounding box center [454, 69] width 11 height 11
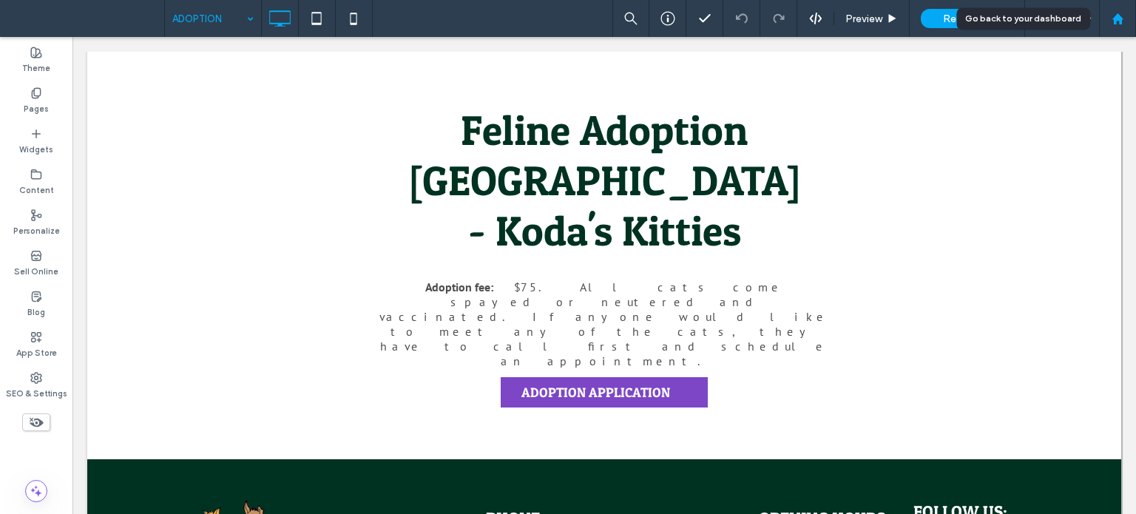
click at [1114, 23] on use at bounding box center [1117, 18] width 11 height 11
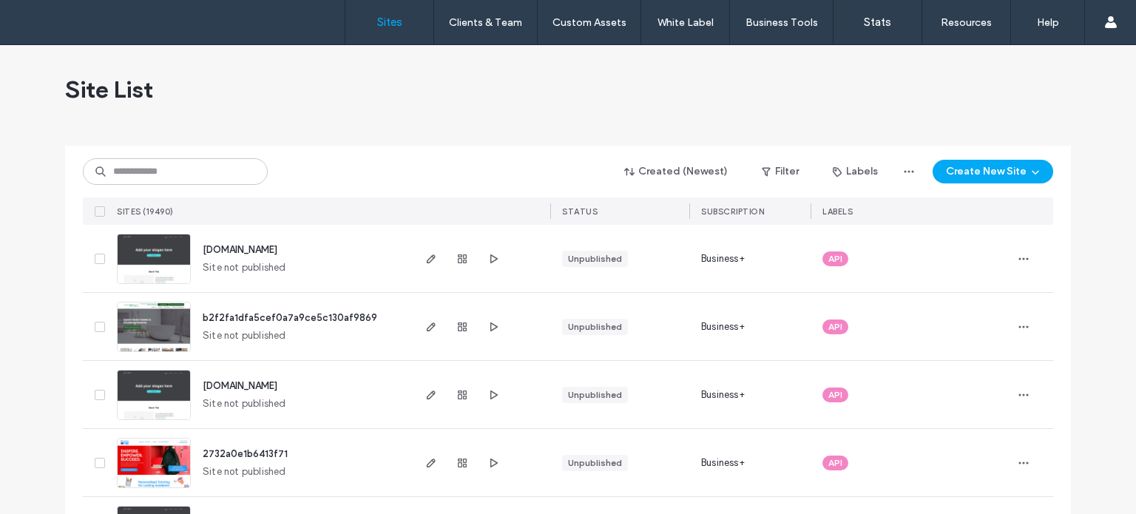
click at [117, 166] on input at bounding box center [175, 171] width 185 height 27
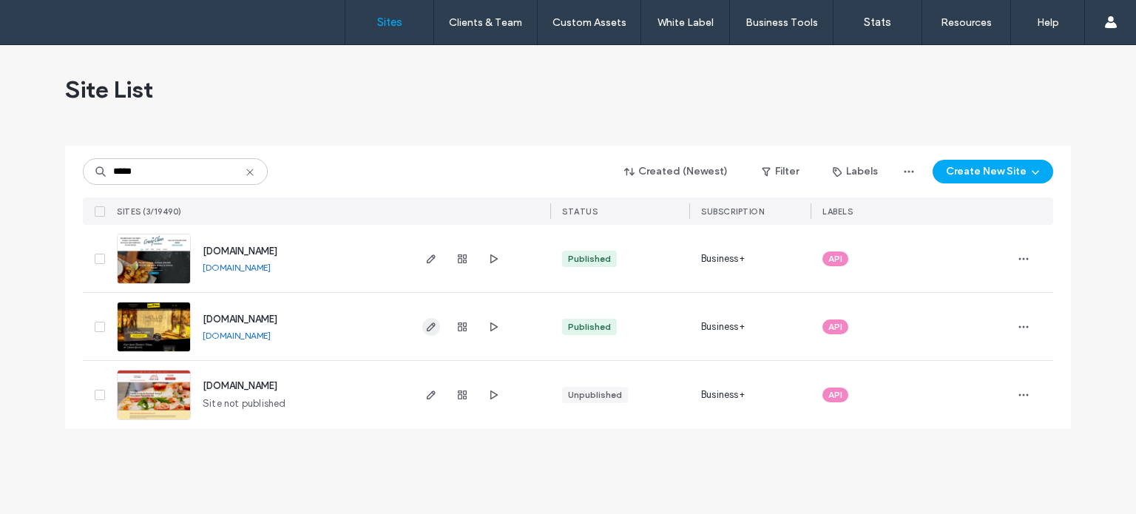
type input "*****"
click at [433, 331] on icon "button" at bounding box center [431, 327] width 12 height 12
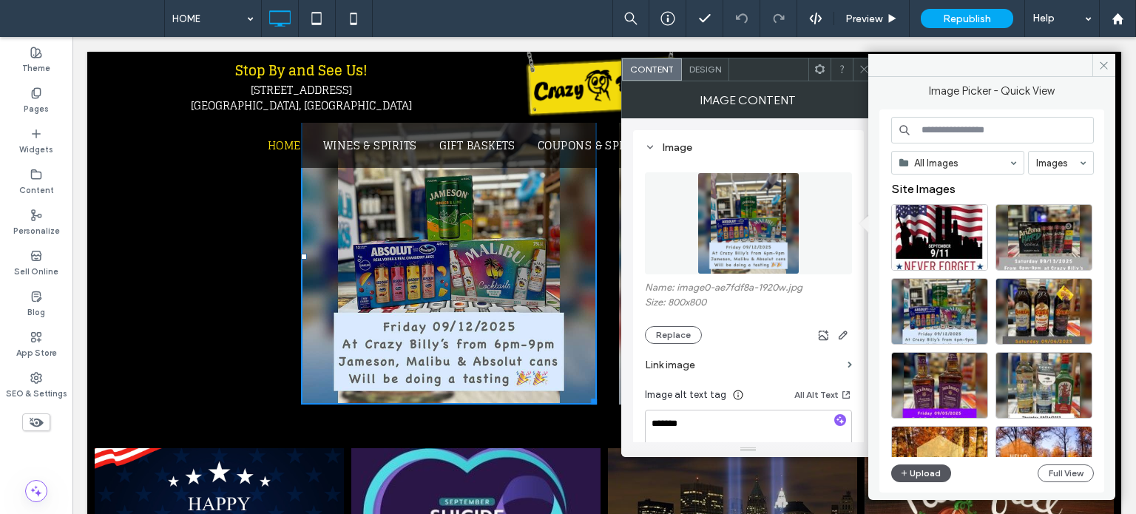
click at [915, 481] on button "Upload" at bounding box center [921, 474] width 61 height 18
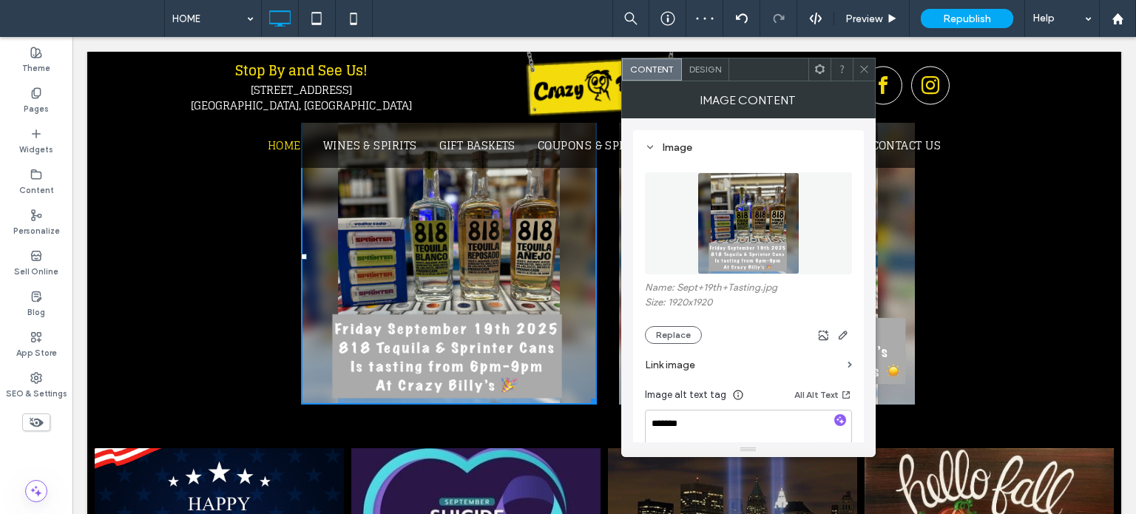
click at [860, 70] on icon at bounding box center [864, 69] width 11 height 11
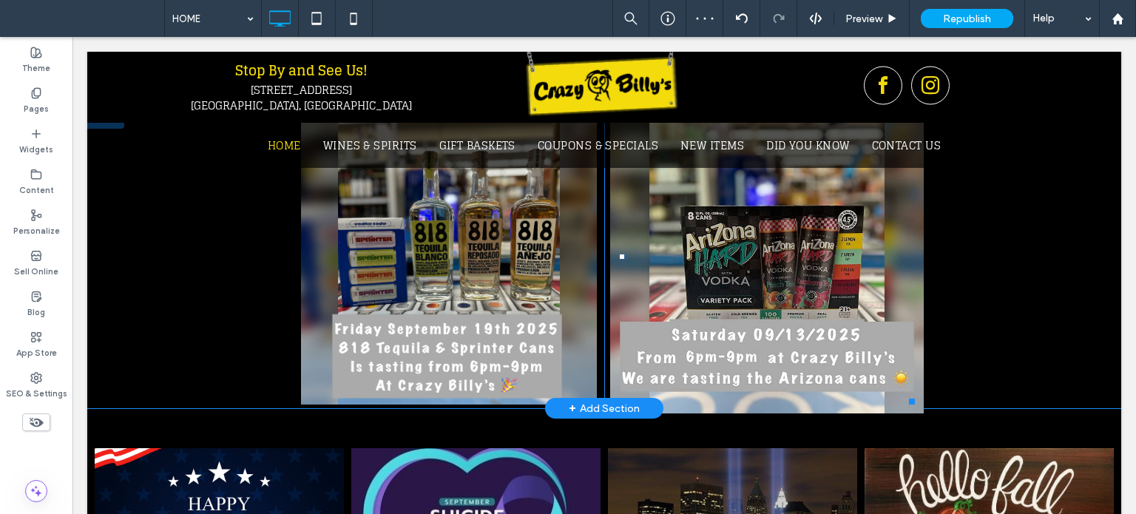
click at [827, 226] on img at bounding box center [767, 257] width 314 height 314
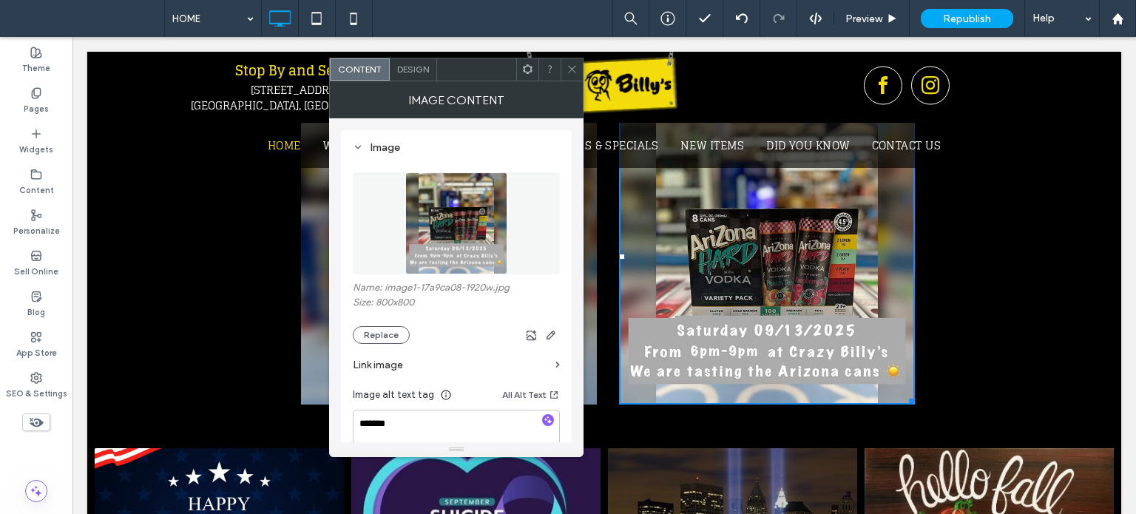
click at [381, 322] on div "Name: image1-17a9ca08-1920w.jpg Size: 800x800 Replace" at bounding box center [456, 313] width 207 height 62
click at [382, 328] on button "Replace" at bounding box center [381, 335] width 57 height 18
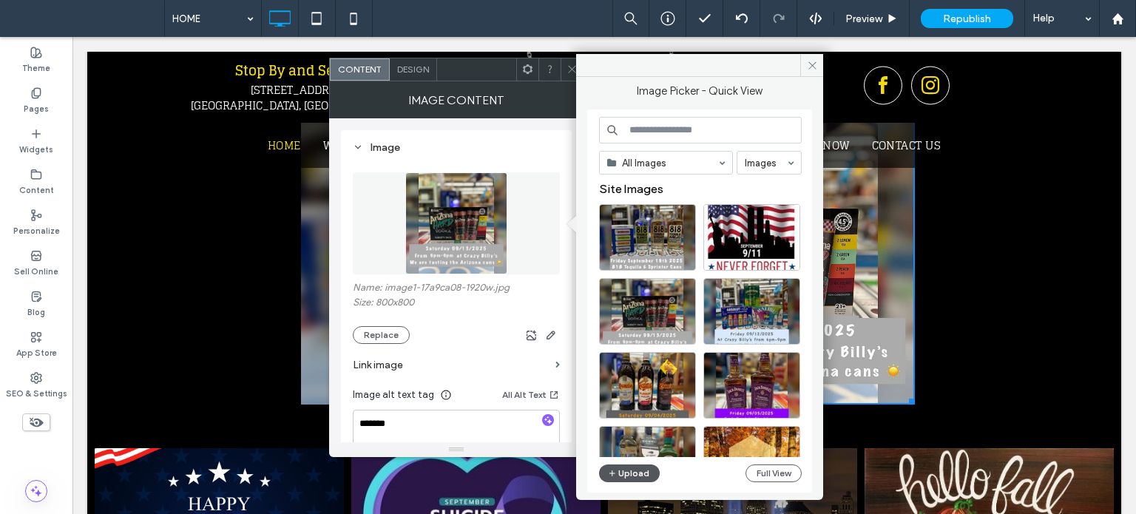
click at [626, 472] on button "Upload" at bounding box center [629, 474] width 61 height 18
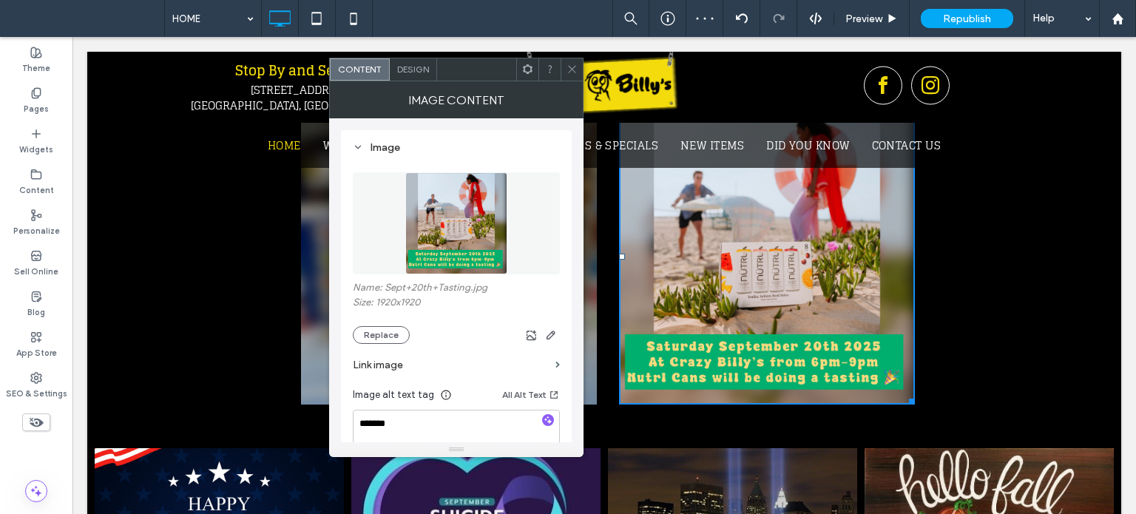
click at [570, 72] on icon at bounding box center [572, 69] width 11 height 11
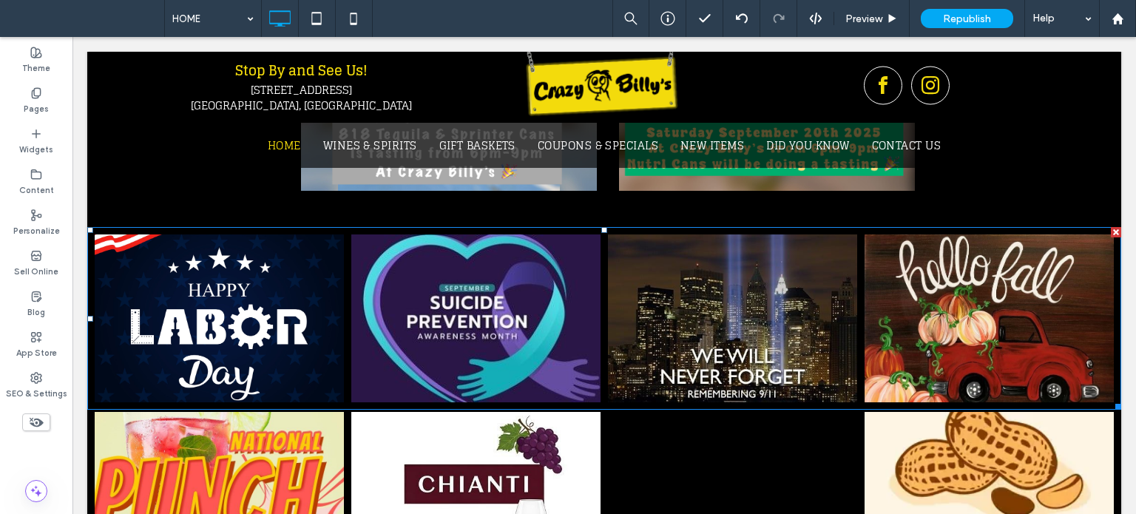
scroll to position [1332, 0]
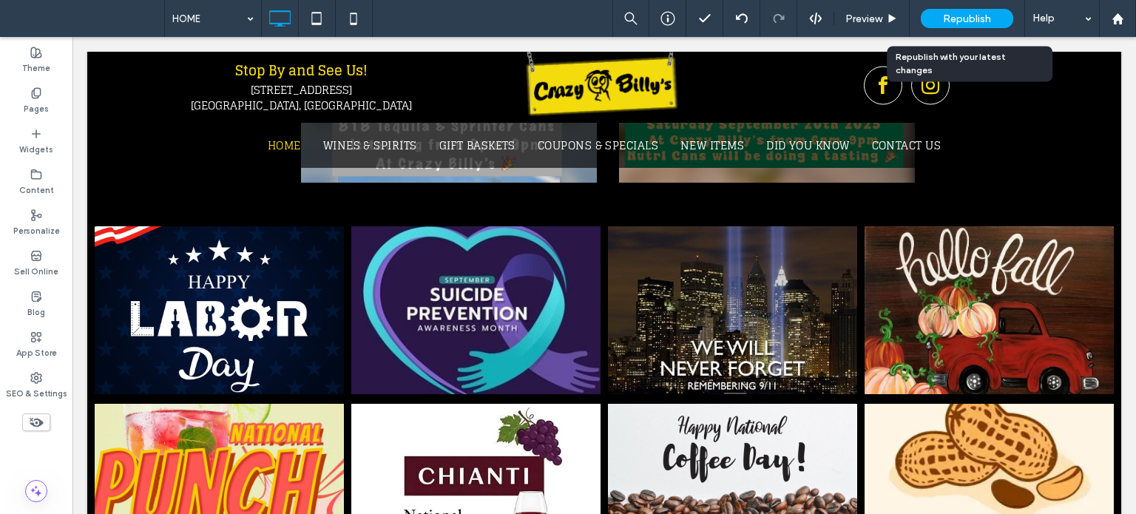
click at [944, 24] on div "Republish" at bounding box center [967, 18] width 92 height 19
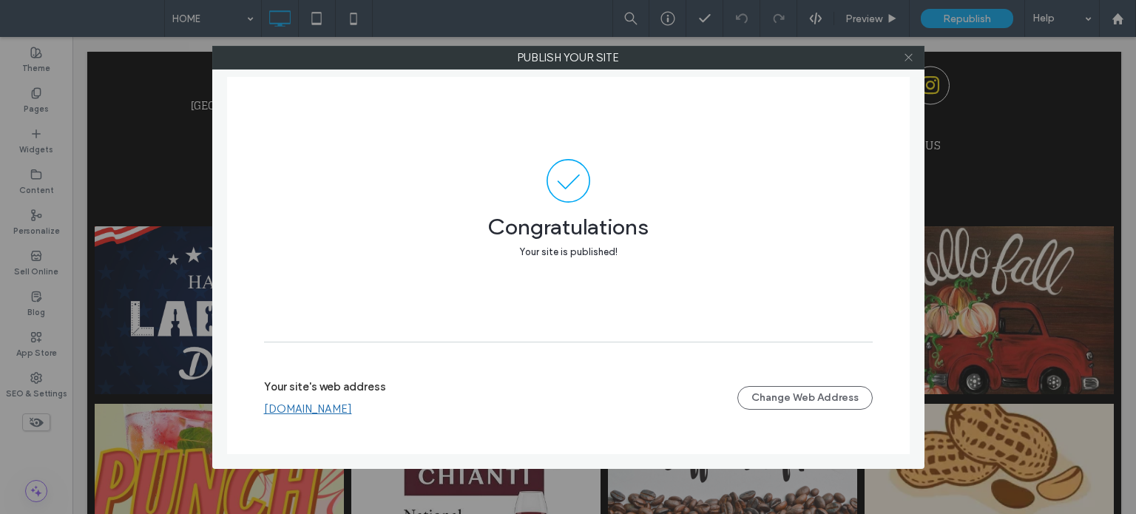
click at [908, 55] on icon at bounding box center [908, 57] width 11 height 11
